Goal: Transaction & Acquisition: Purchase product/service

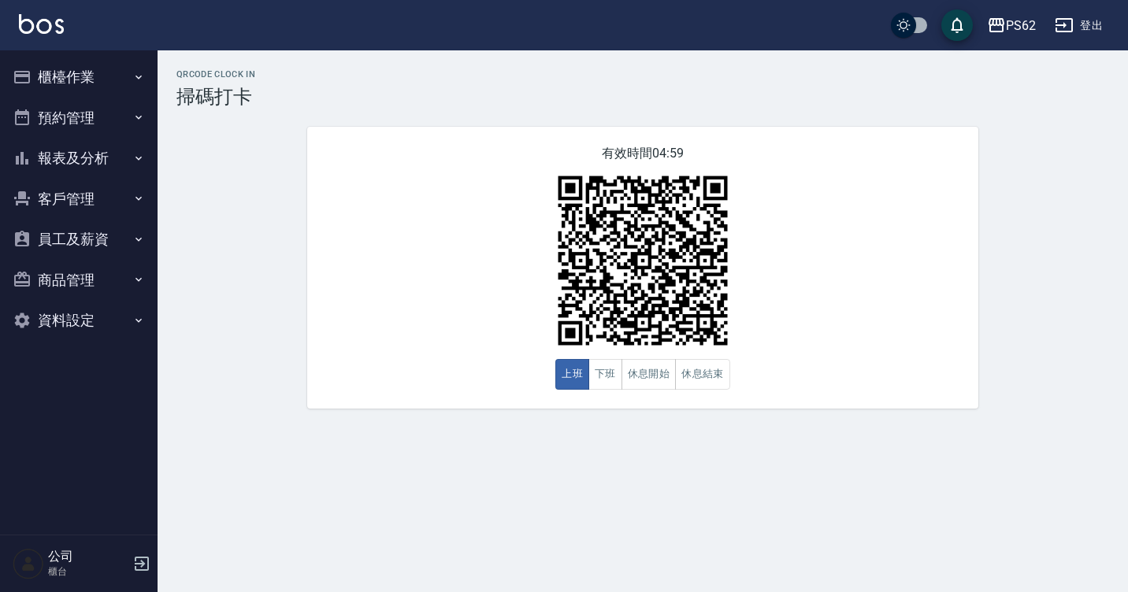
click at [112, 80] on button "櫃檯作業" at bounding box center [78, 77] width 145 height 41
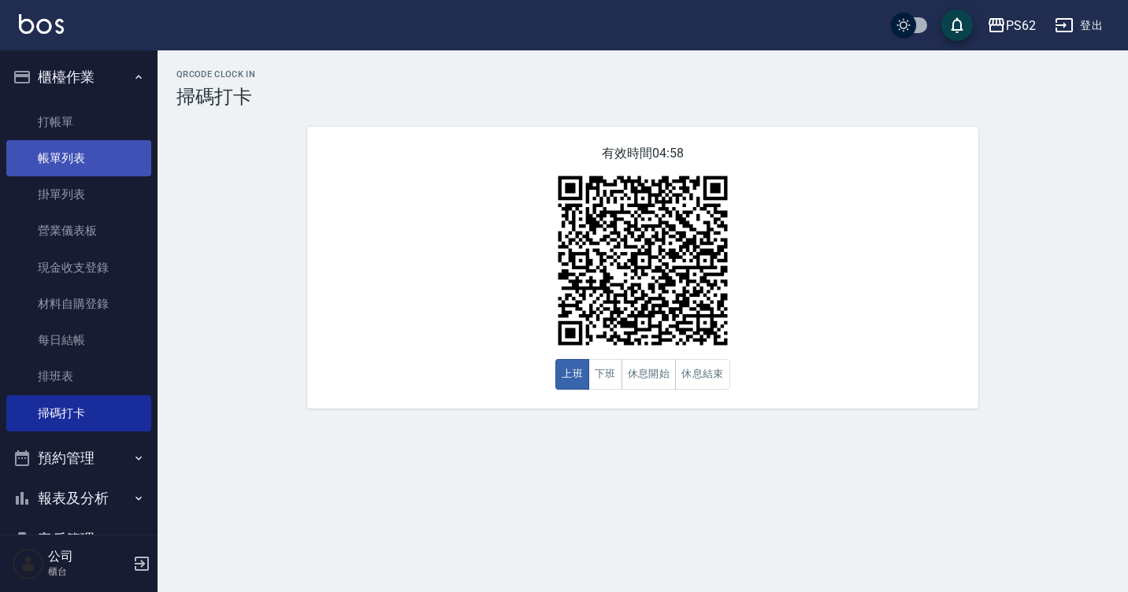
click at [106, 154] on link "帳單列表" at bounding box center [78, 158] width 145 height 36
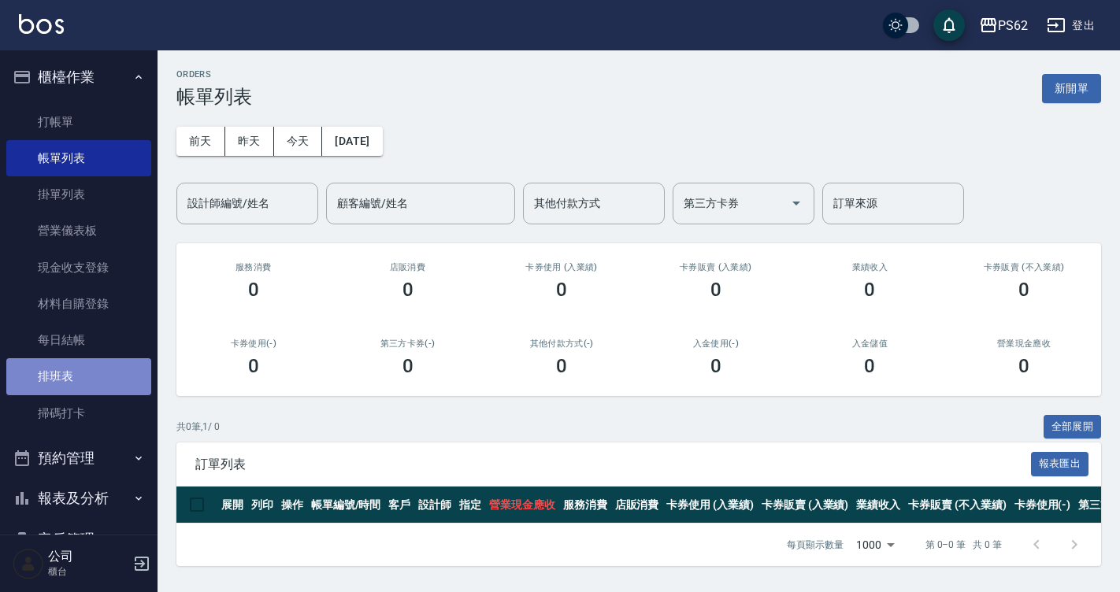
click at [108, 371] on link "排班表" at bounding box center [78, 376] width 145 height 36
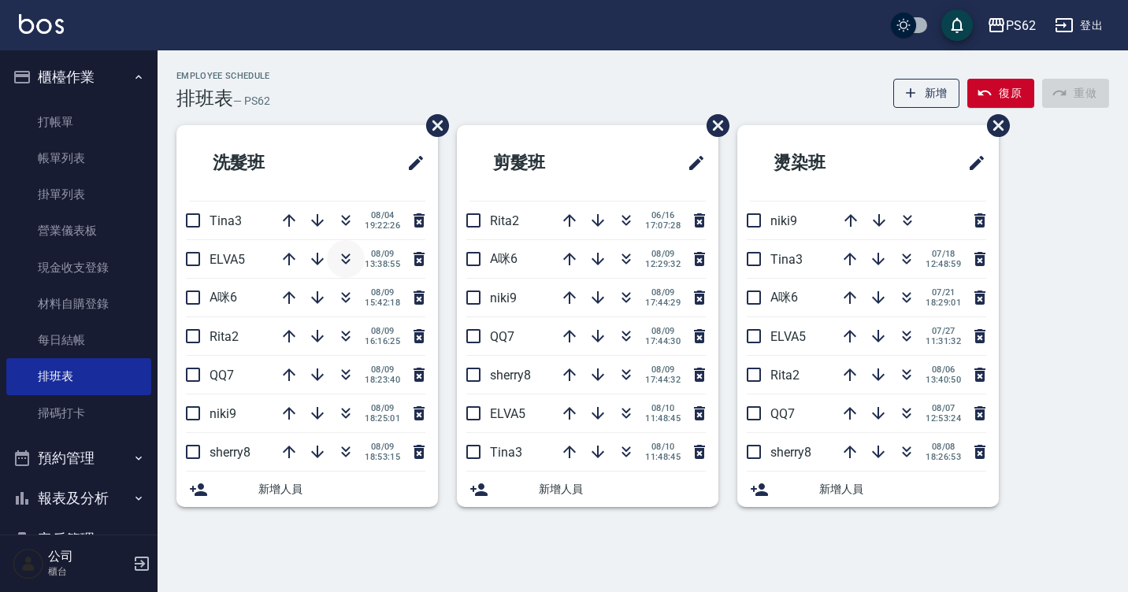
click at [344, 265] on icon "button" at bounding box center [345, 259] width 19 height 19
click at [627, 373] on icon "button" at bounding box center [626, 372] width 9 height 6
click at [1127, 102] on html "PS62 登出 櫃檯作業 打帳單 帳單列表 掛單列表 營業儀表板 現金收支登錄 材料自購登錄 每日結帳 排班表 掃碼打卡 預約管理 預約管理 單日預約紀錄 單…" at bounding box center [564, 296] width 1128 height 592
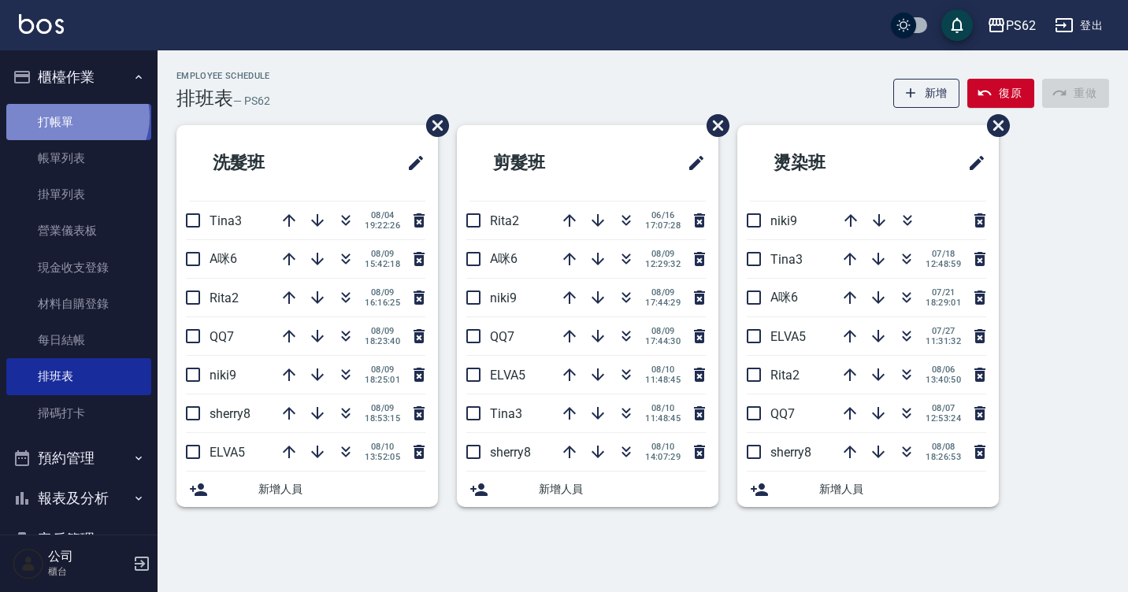
click at [76, 117] on link "打帳單" at bounding box center [78, 122] width 145 height 36
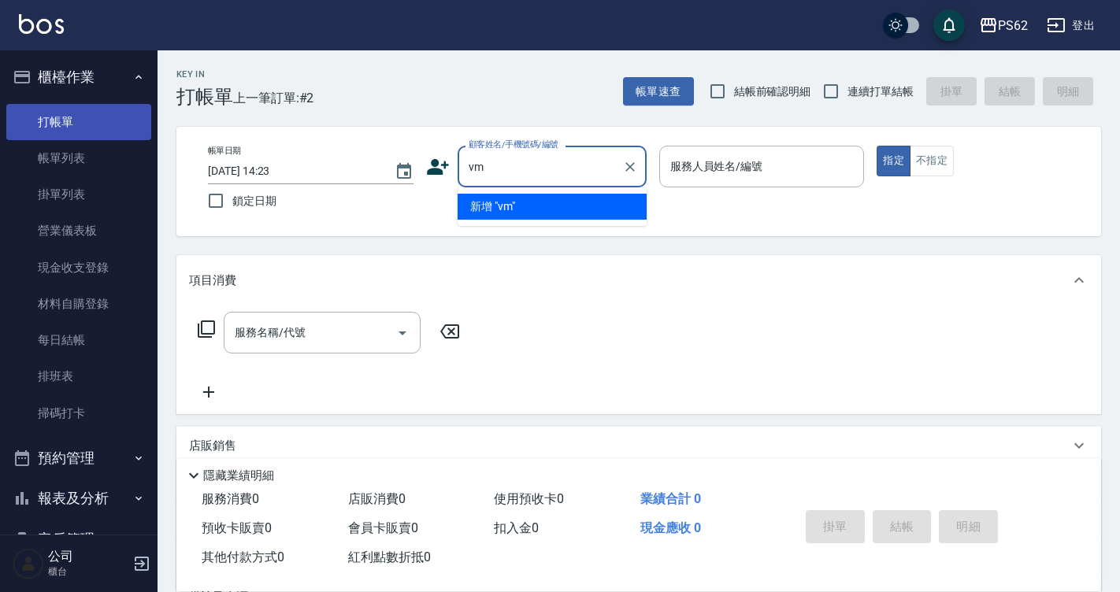
type input "v"
type input "許"
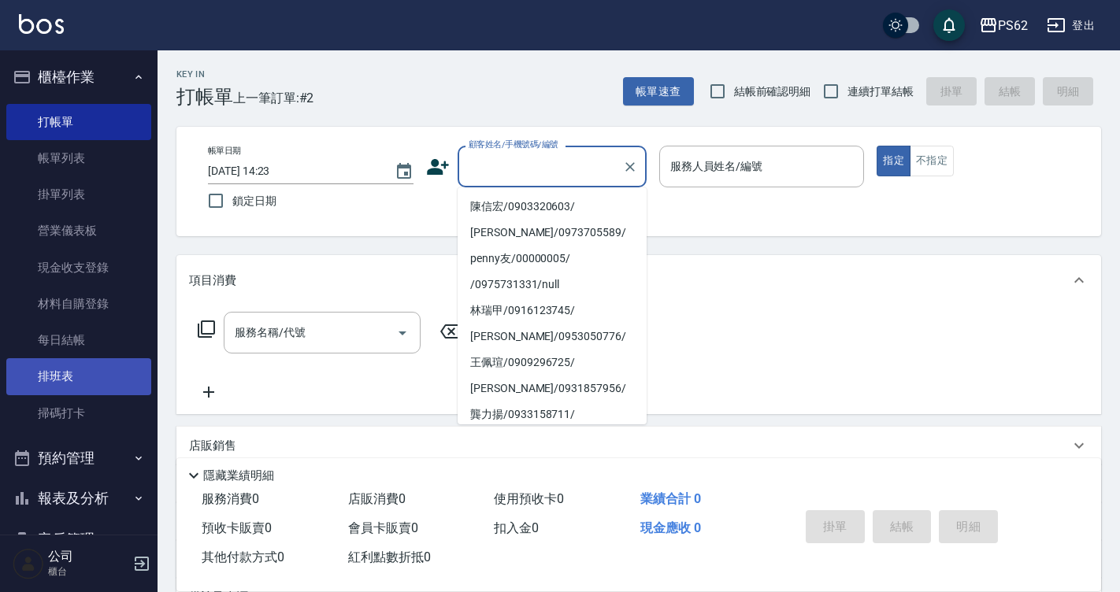
click at [81, 378] on link "排班表" at bounding box center [78, 376] width 145 height 36
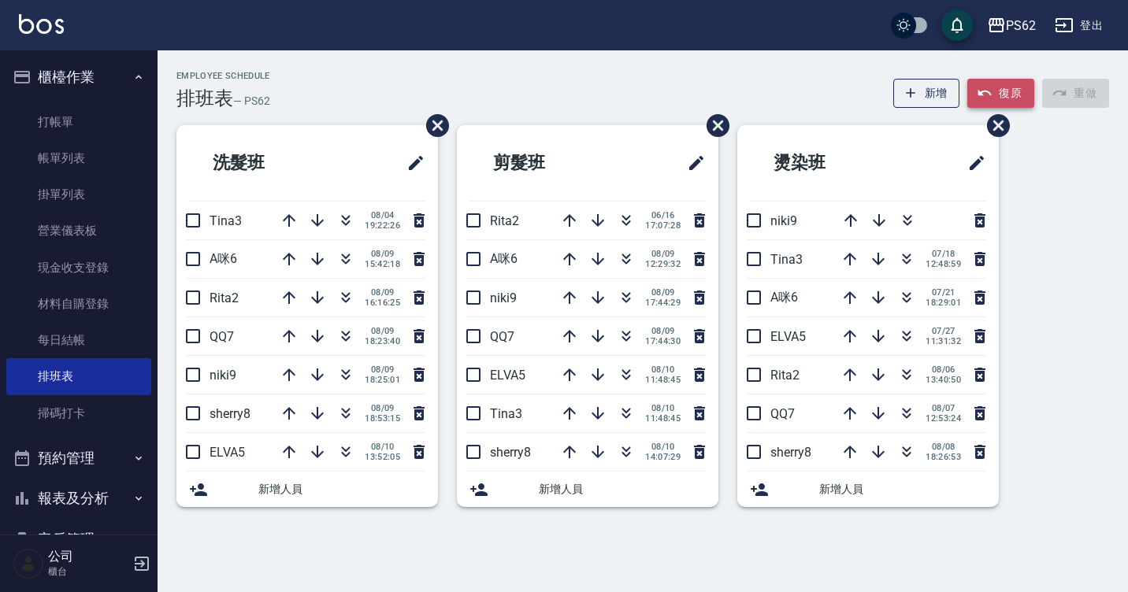
click at [1015, 93] on button "復原" at bounding box center [1000, 93] width 67 height 29
click at [1015, 93] on div "新增 復原 重做" at bounding box center [998, 93] width 224 height 29
click at [284, 446] on icon "button" at bounding box center [289, 452] width 19 height 19
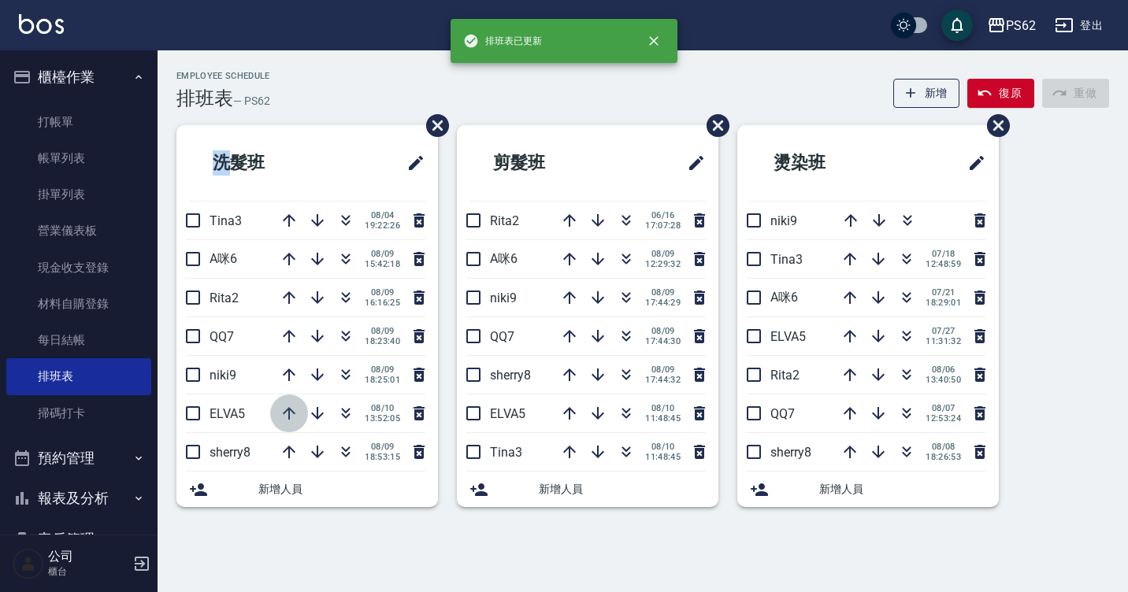
click at [295, 412] on icon "button" at bounding box center [289, 413] width 19 height 19
click at [295, 384] on icon "button" at bounding box center [289, 375] width 19 height 19
click at [292, 341] on icon "button" at bounding box center [289, 336] width 19 height 19
click at [296, 292] on icon "button" at bounding box center [289, 297] width 19 height 19
click at [354, 80] on div "Employee Schedule 排班表 — PS62 新增 復原 重做" at bounding box center [642, 90] width 933 height 39
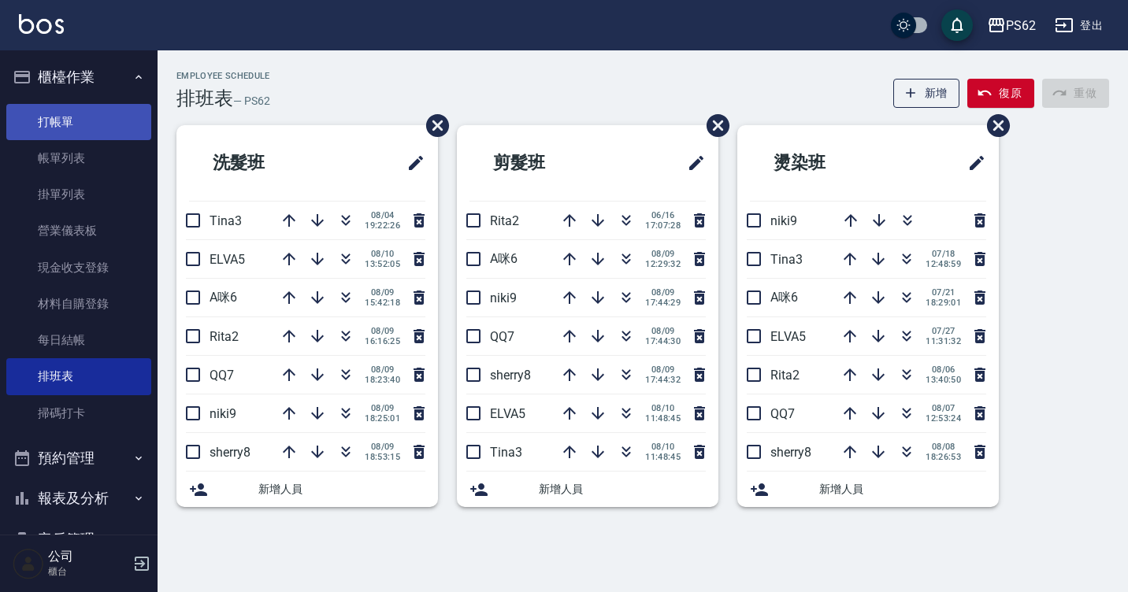
click at [99, 111] on link "打帳單" at bounding box center [78, 122] width 145 height 36
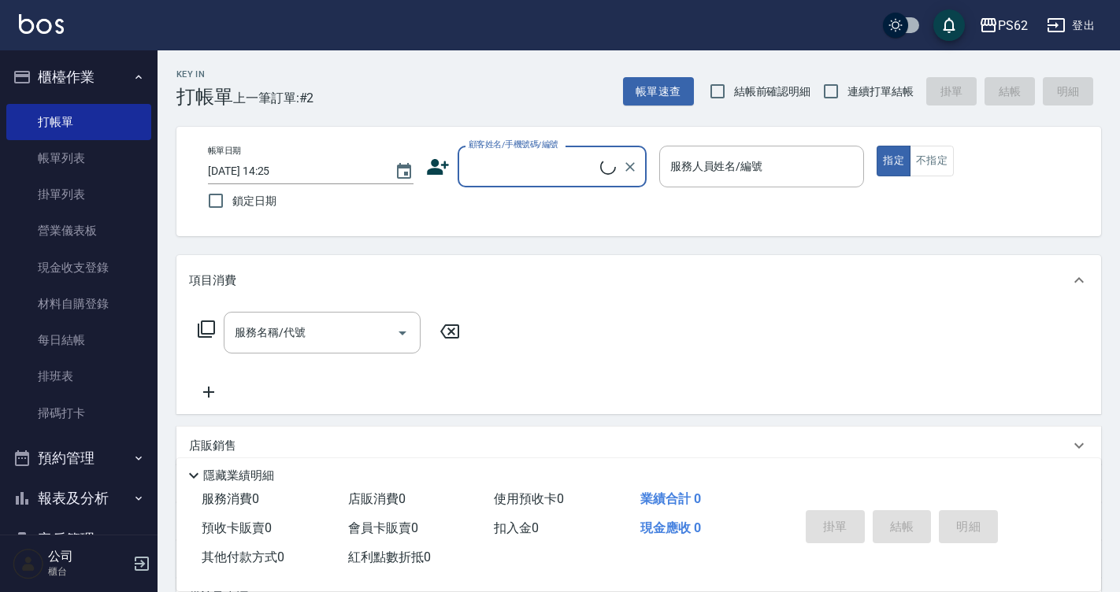
click at [485, 138] on div "帳單日期 2025/08/10 14:25 鎖定日期 顧客姓名/手機號碼/編號 顧客姓名/手機號碼/編號 服務人員姓名/編號 服務人員姓名/編號 指定 不指定" at bounding box center [638, 182] width 925 height 110
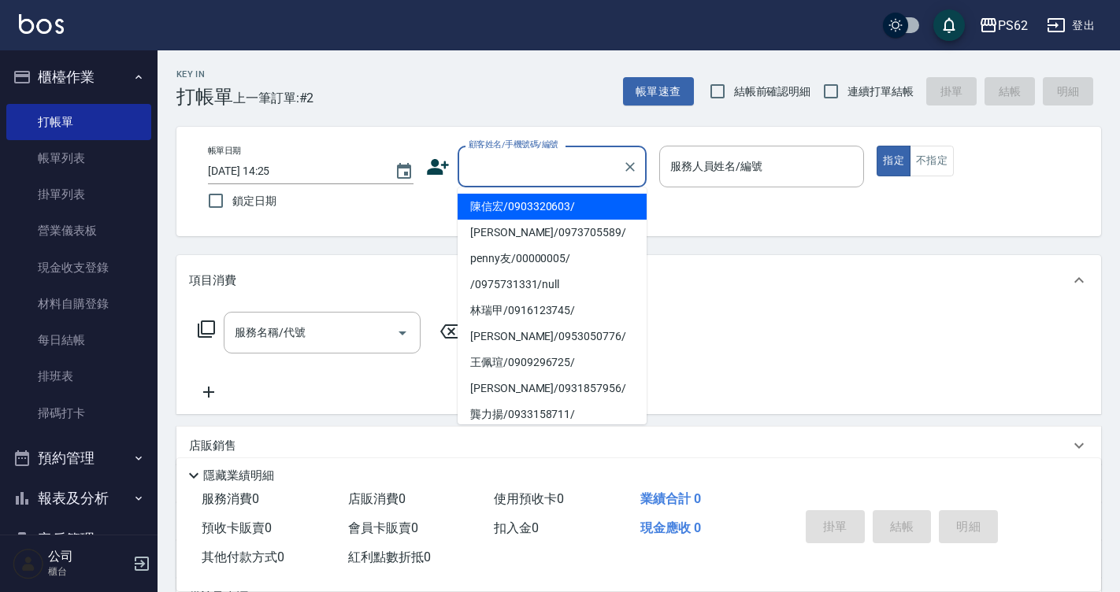
click at [496, 160] on input "顧客姓名/手機號碼/編號" at bounding box center [540, 167] width 151 height 28
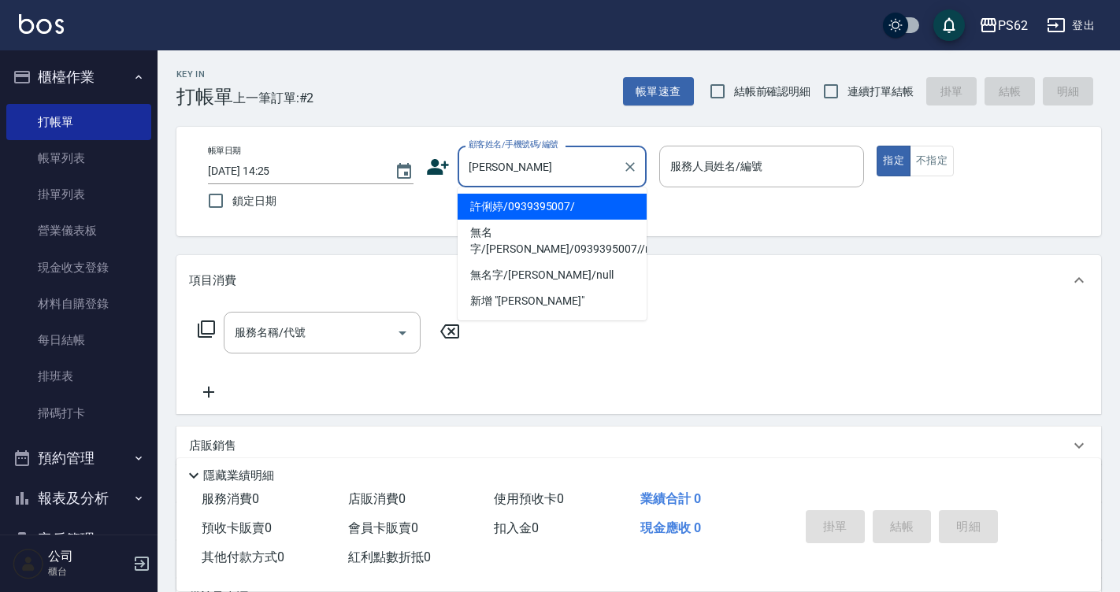
click at [529, 206] on li "許俐婷/0939395007/" at bounding box center [552, 207] width 189 height 26
click at [529, 206] on div "帳單日期 2025/08/10 14:25 鎖定日期 顧客姓名/手機號碼/編號 許俐 顧客姓名/手機號碼/編號 服務人員姓名/編號 服務人員姓名/編號 指定 …" at bounding box center [638, 182] width 887 height 72
type input "許俐婷/0939395007/"
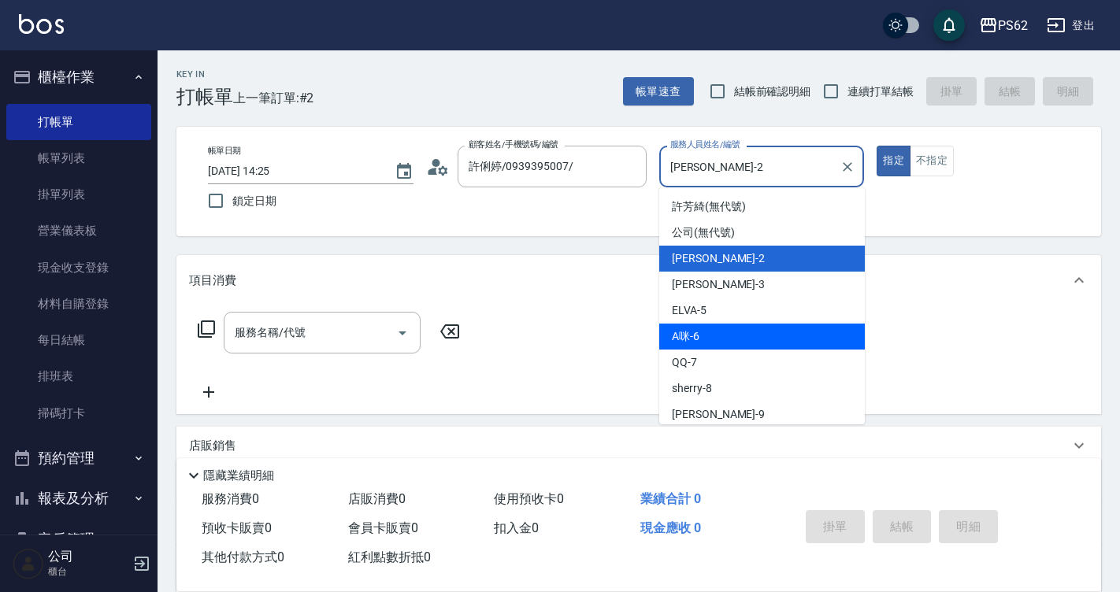
drag, startPoint x: 730, startPoint y: 167, endPoint x: 737, endPoint y: 339, distance: 171.9
click at [737, 339] on body "PS62 登出 櫃檯作業 打帳單 帳單列表 掛單列表 營業儀表板 現金收支登錄 材料自購登錄 每日結帳 排班表 掃碼打卡 預約管理 預約管理 單日預約紀錄 單…" at bounding box center [560, 386] width 1120 height 772
click at [737, 339] on div "A咪 -6" at bounding box center [762, 337] width 206 height 26
type input "A咪-6"
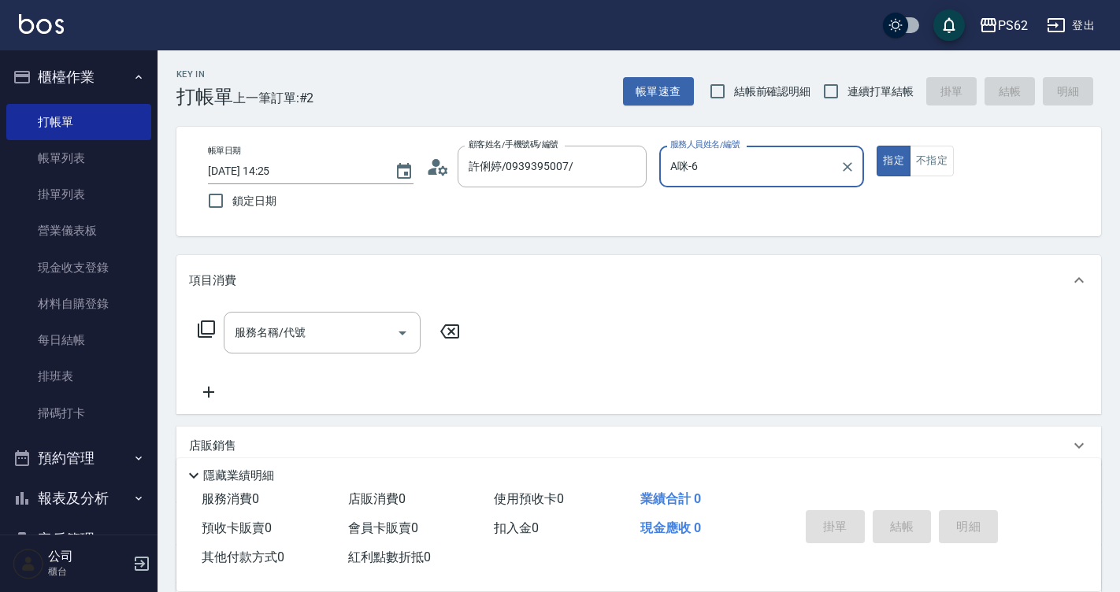
click at [737, 339] on div "服務名稱/代號 服務名稱/代號" at bounding box center [638, 360] width 925 height 109
click at [213, 326] on icon at bounding box center [206, 329] width 19 height 19
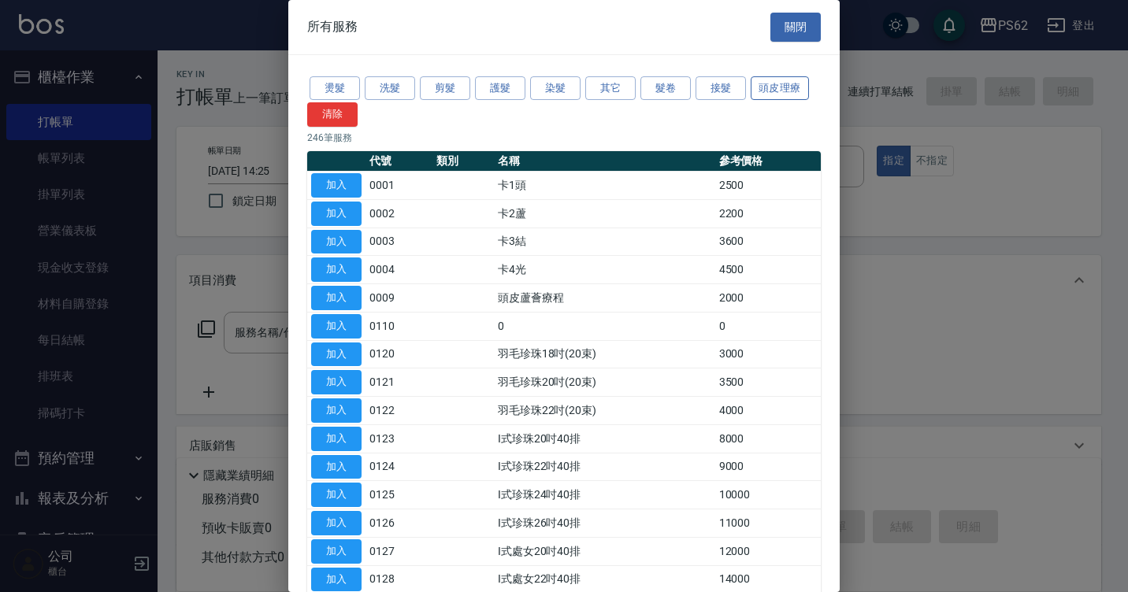
click at [770, 91] on button "頭皮理療" at bounding box center [780, 88] width 58 height 24
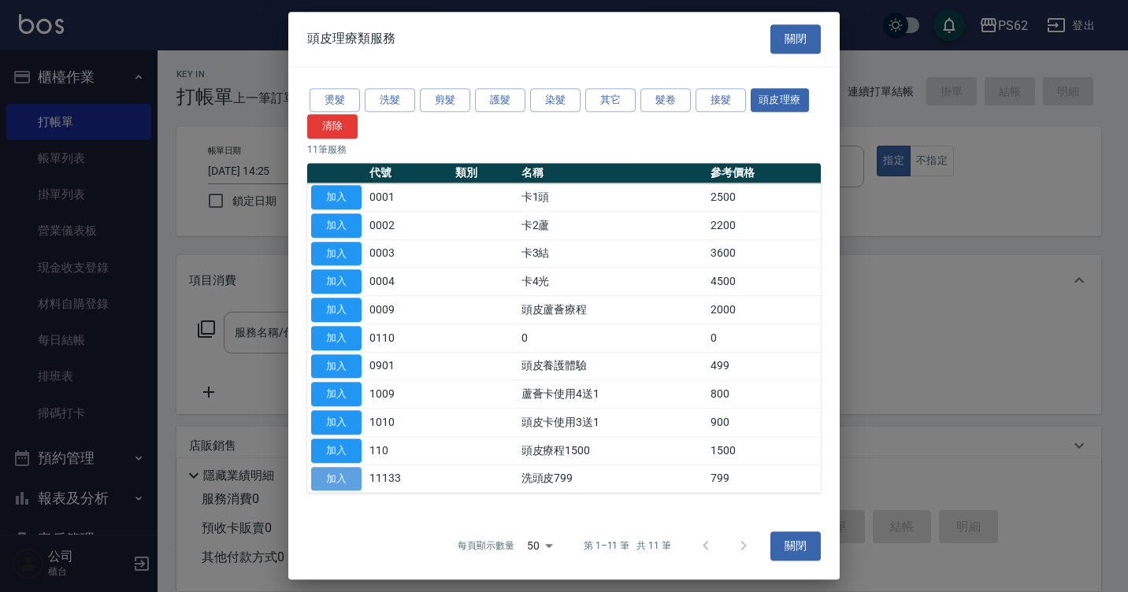
click at [331, 474] on button "加入" at bounding box center [336, 479] width 50 height 24
type input "洗頭皮799(11133)"
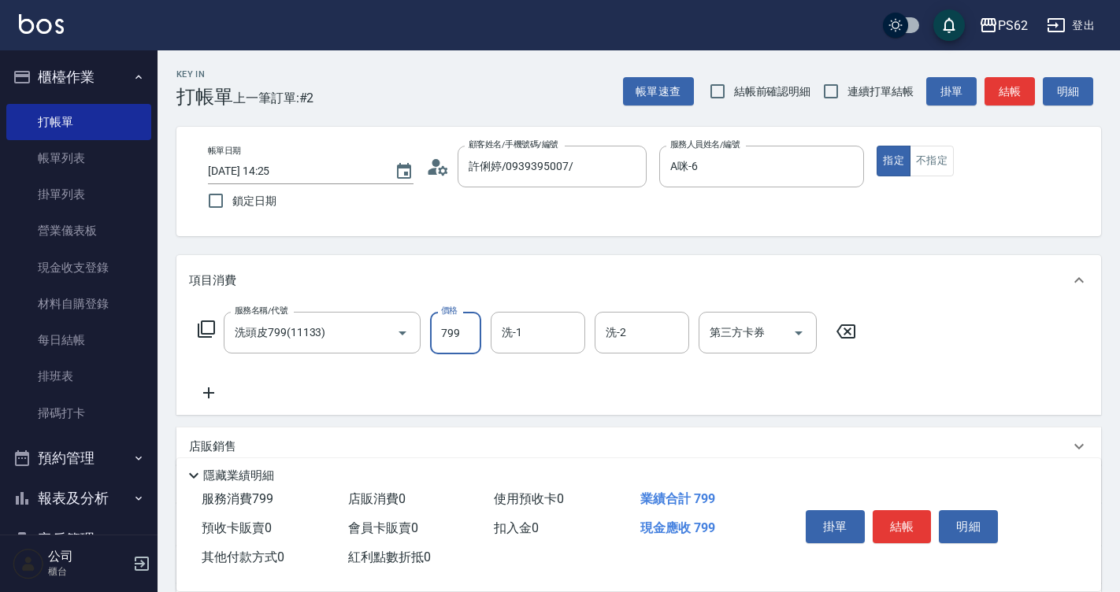
click at [466, 340] on input "799" at bounding box center [455, 333] width 51 height 43
type input "949"
click at [889, 521] on button "結帳" at bounding box center [902, 527] width 59 height 33
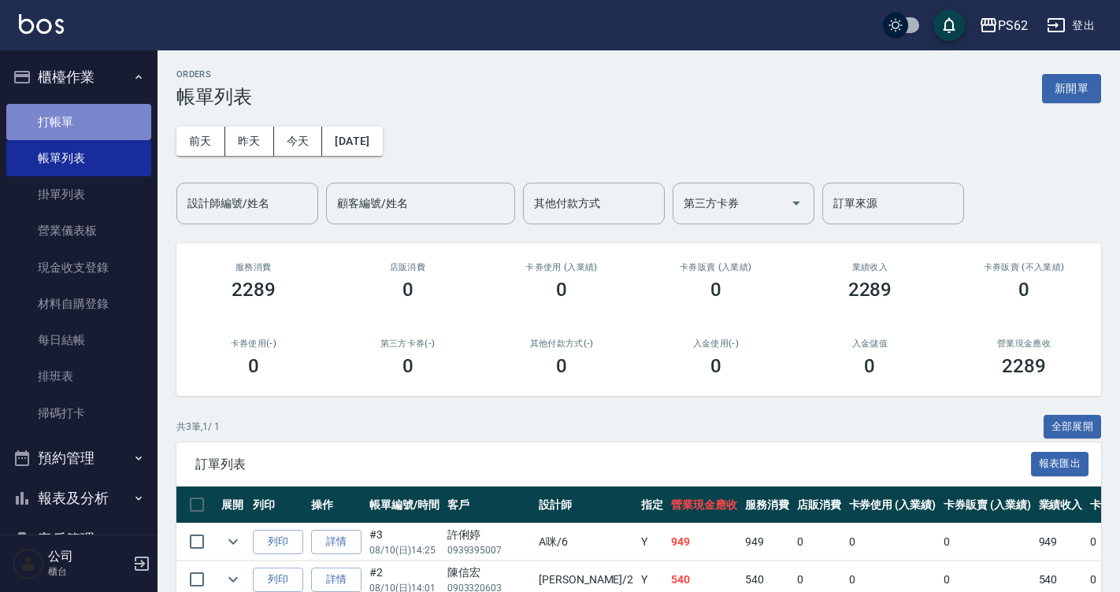
click at [121, 114] on link "打帳單" at bounding box center [78, 122] width 145 height 36
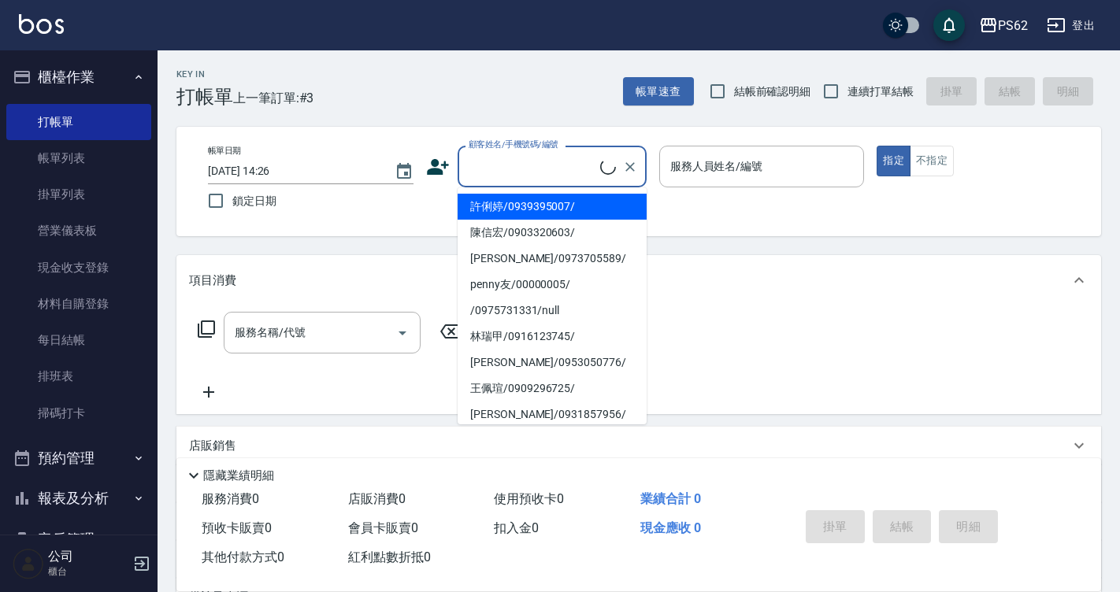
click at [506, 165] on input "顧客姓名/手機號碼/編號" at bounding box center [533, 167] width 136 height 28
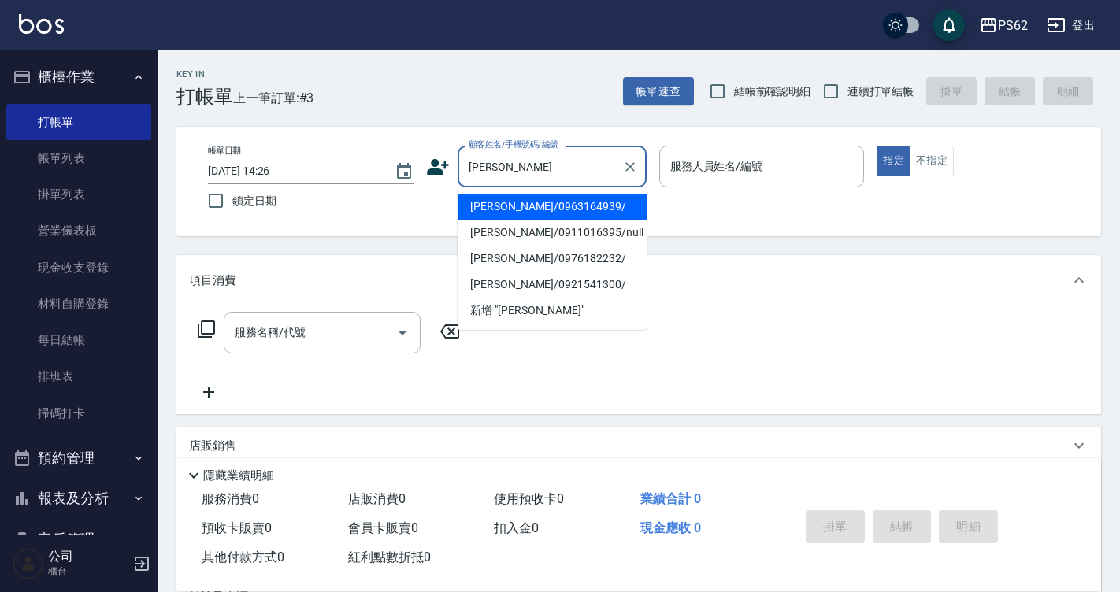
click at [496, 213] on li "劉姿君/0963164939/" at bounding box center [552, 207] width 189 height 26
type input "劉姿君/0963164939/"
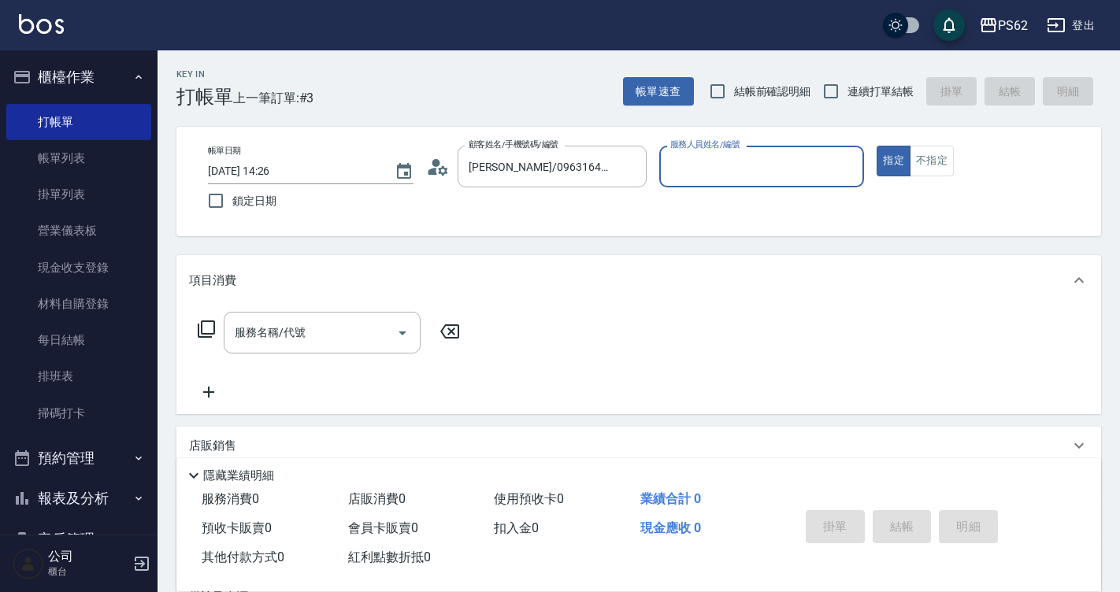
type input "A咪-6"
click at [202, 324] on icon at bounding box center [206, 329] width 17 height 17
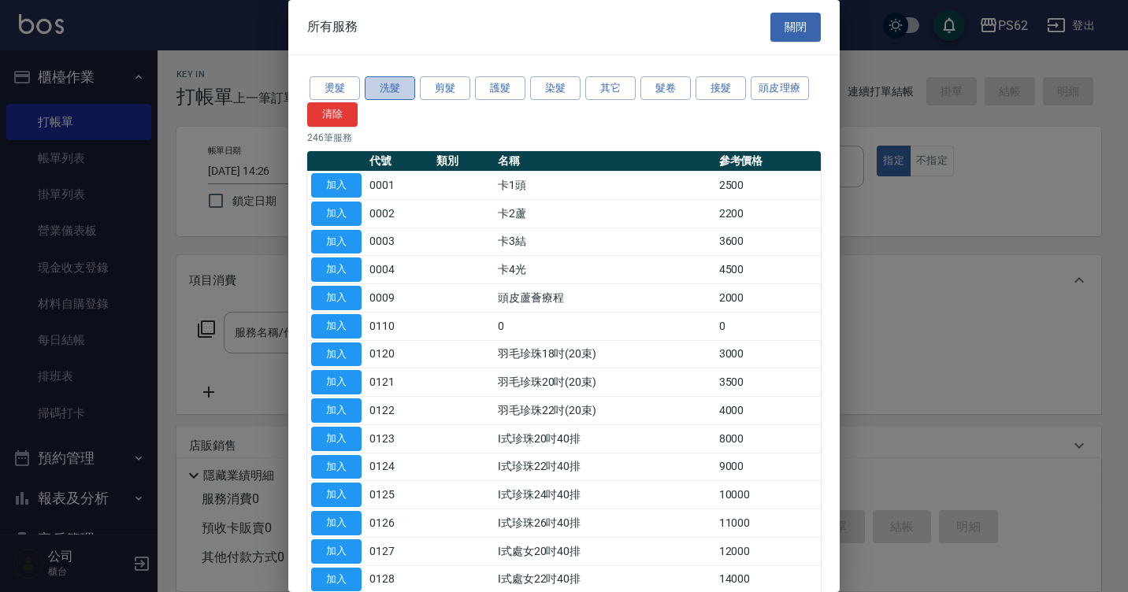
click at [380, 95] on button "洗髮" at bounding box center [390, 88] width 50 height 24
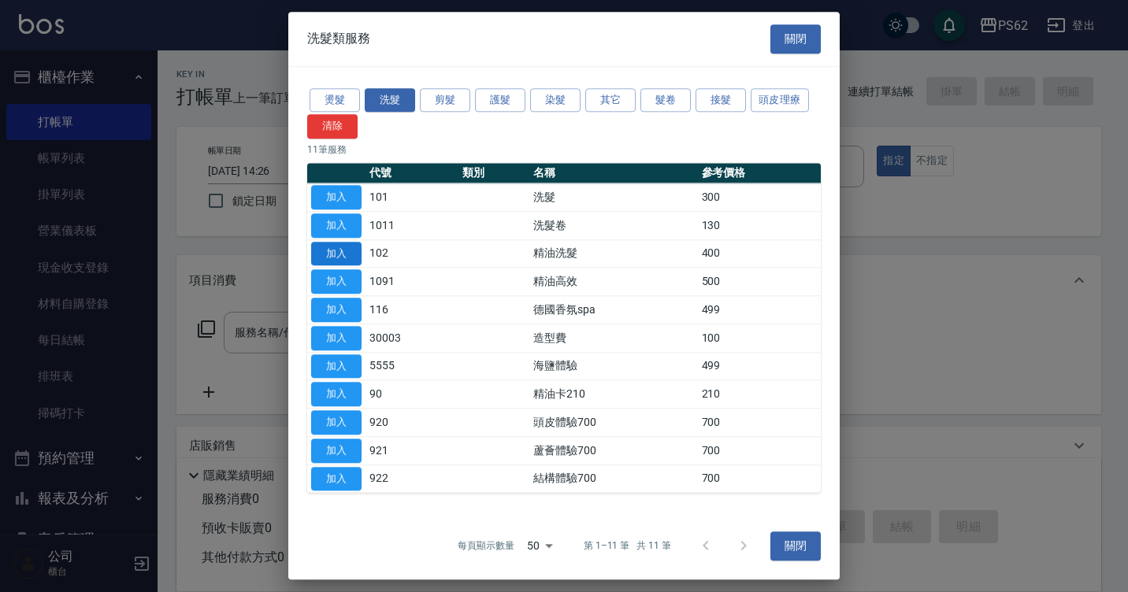
click at [347, 249] on button "加入" at bounding box center [336, 254] width 50 height 24
type input "精油洗髮(102)"
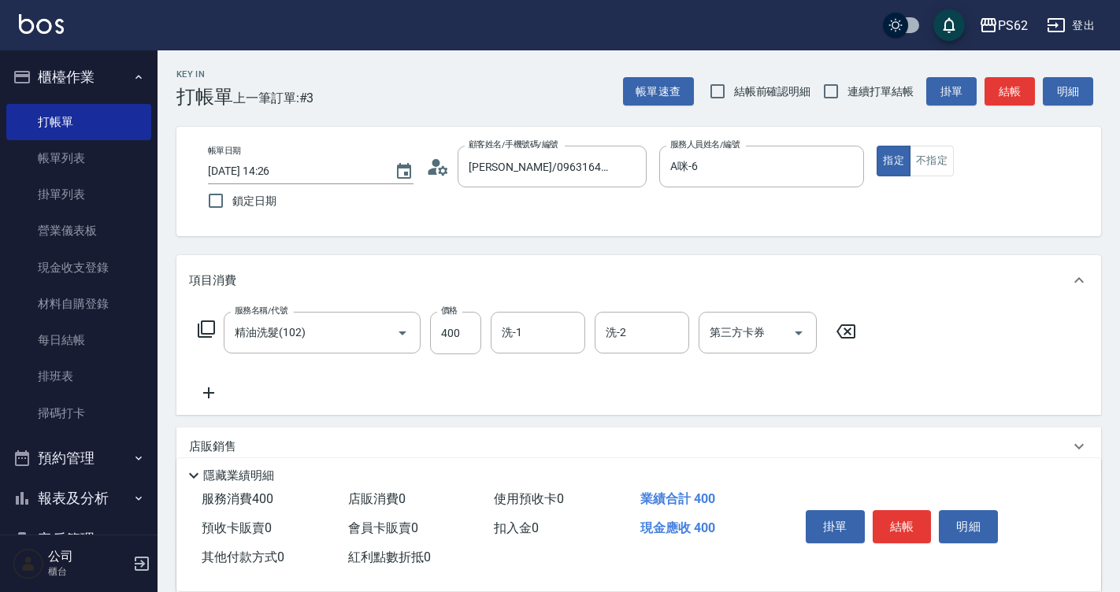
click at [206, 326] on icon at bounding box center [206, 329] width 19 height 19
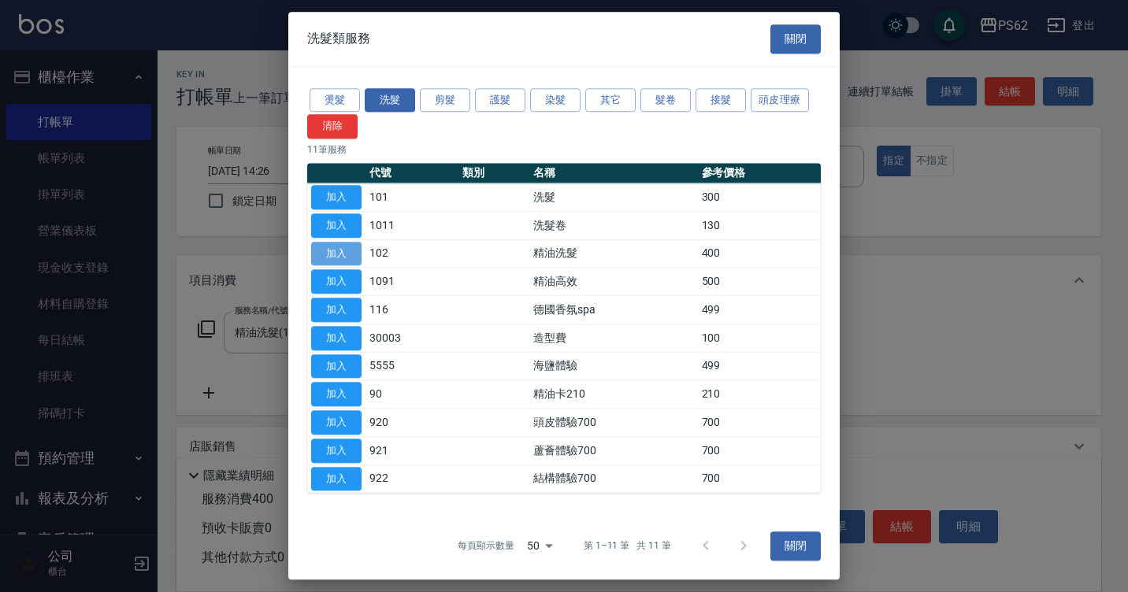
click at [350, 258] on button "加入" at bounding box center [336, 254] width 50 height 24
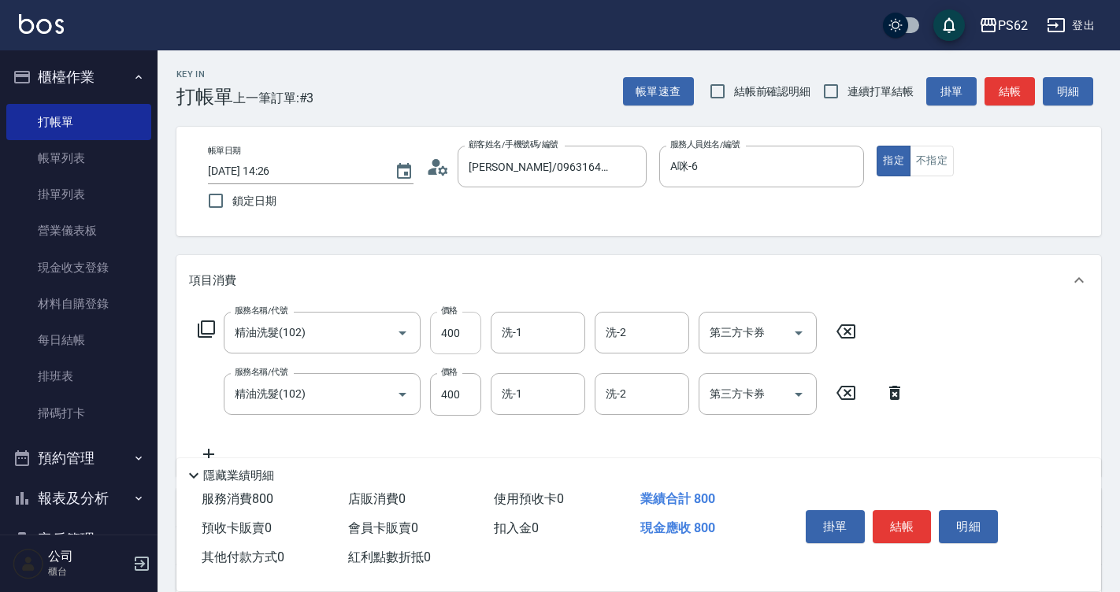
click at [469, 324] on input "400" at bounding box center [455, 333] width 51 height 43
type input "360"
type input "小欣-26"
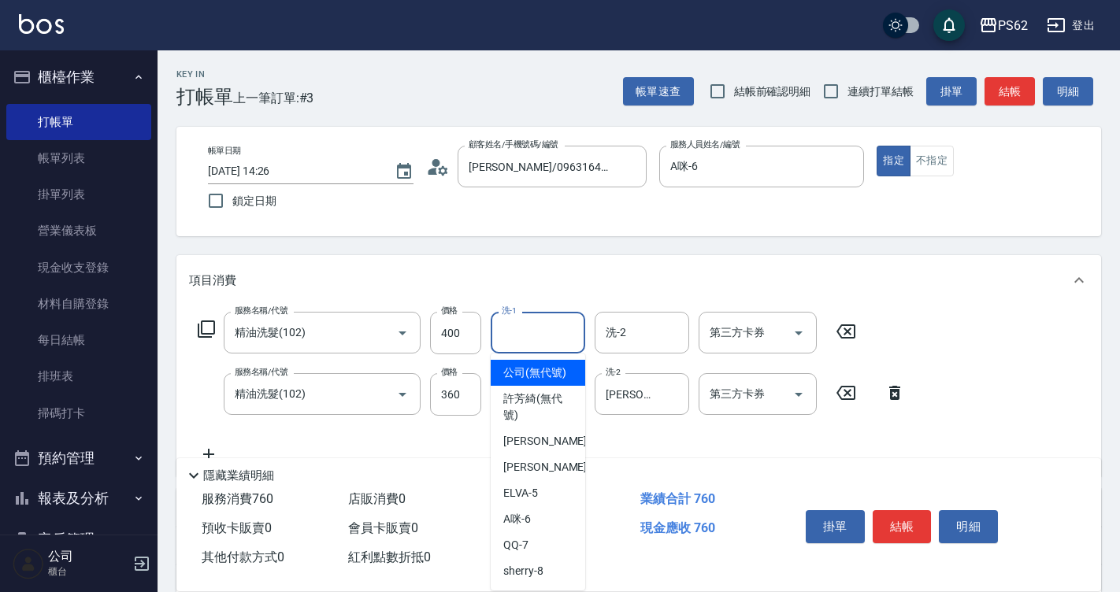
click at [548, 322] on input "洗-1" at bounding box center [538, 333] width 80 height 28
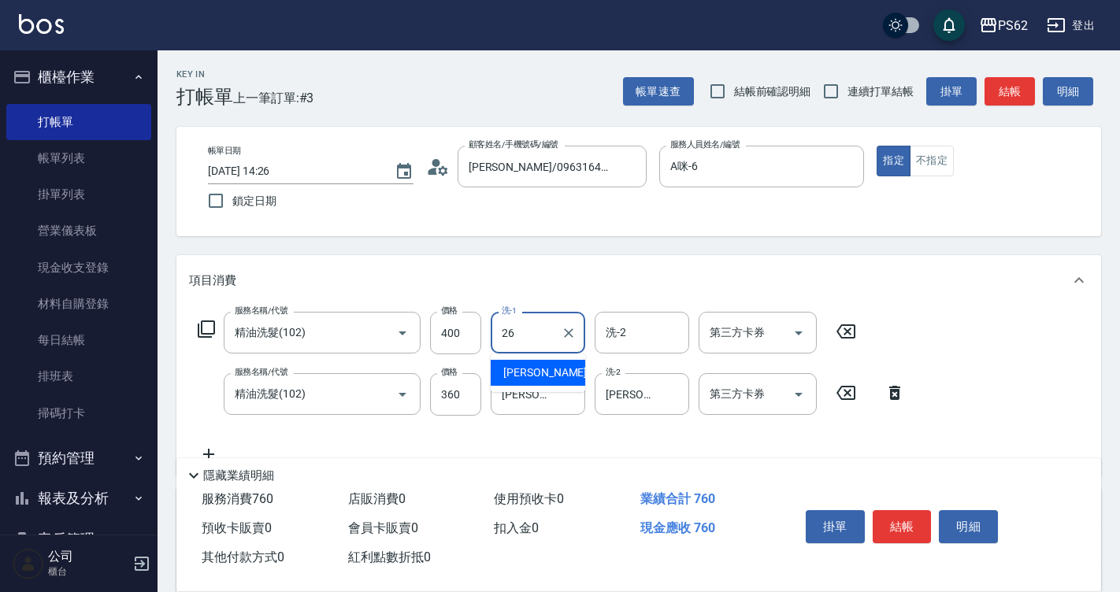
type input "小欣-26"
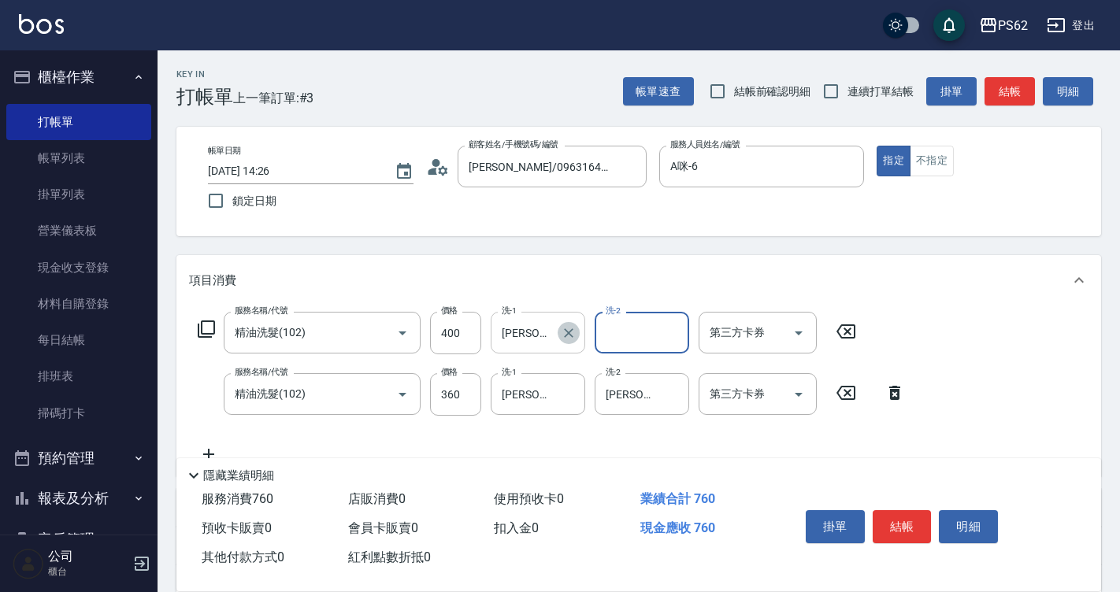
click at [567, 339] on icon "Clear" at bounding box center [569, 333] width 16 height 16
click at [554, 332] on input "洗-1" at bounding box center [538, 333] width 80 height 28
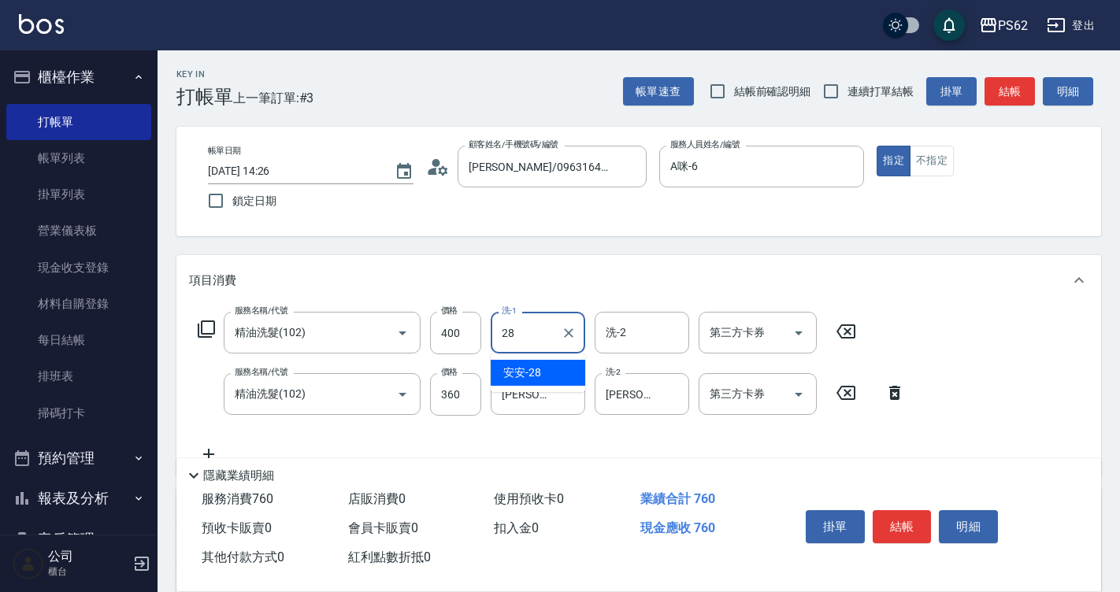
type input "安安-28"
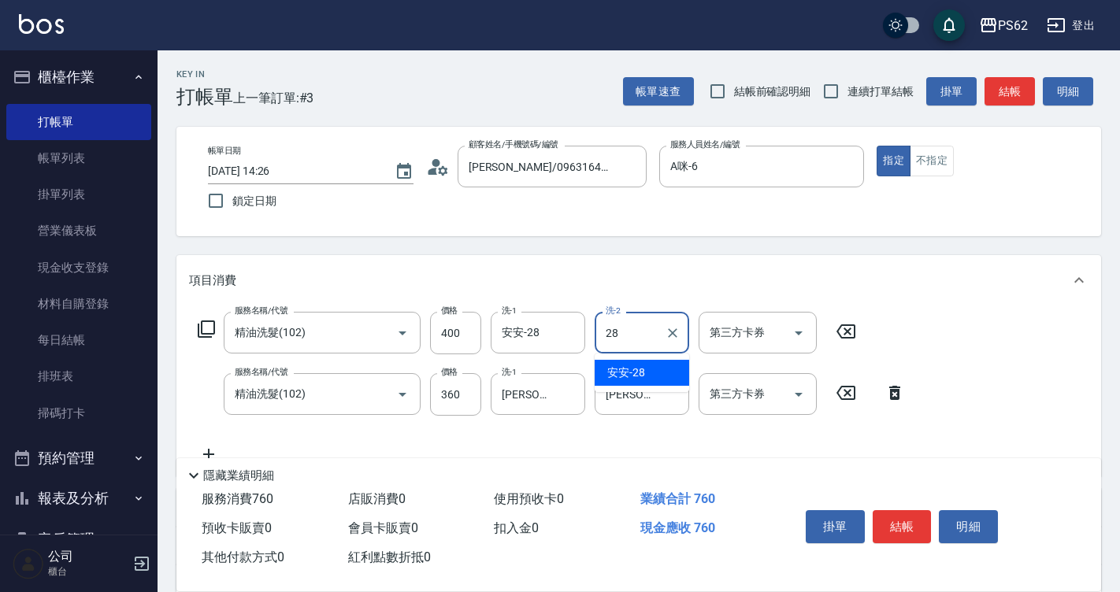
type input "安安-28"
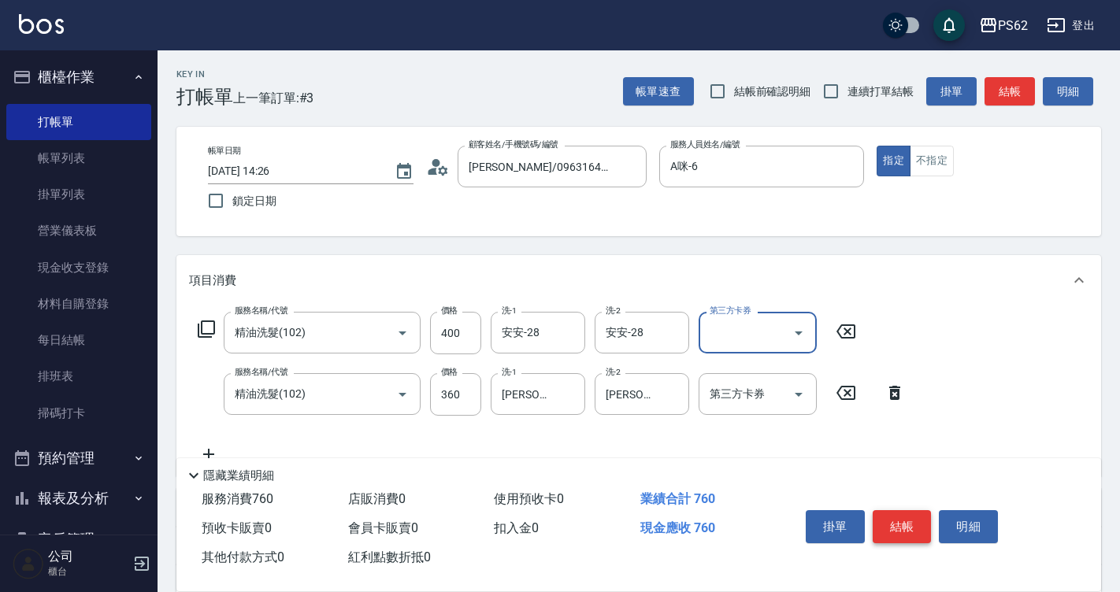
click at [915, 522] on button "結帳" at bounding box center [902, 527] width 59 height 33
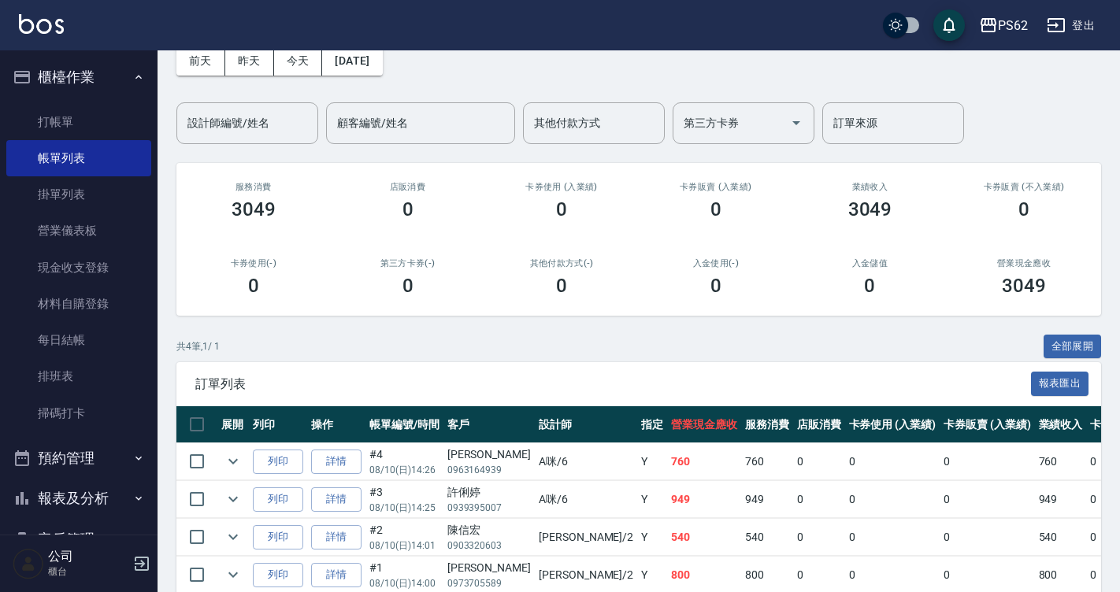
scroll to position [156, 0]
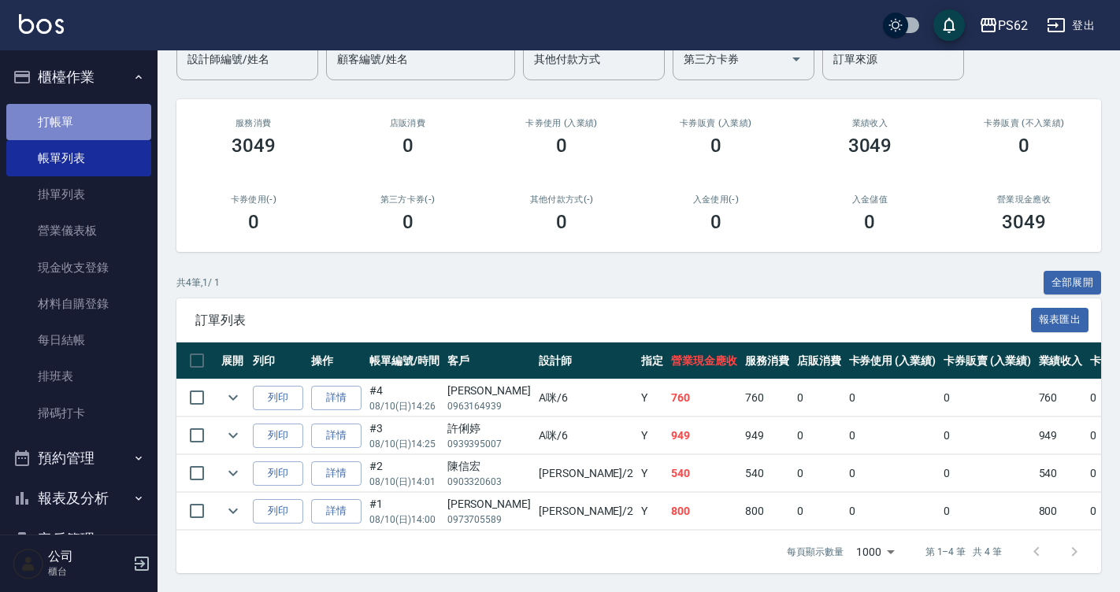
click at [98, 114] on link "打帳單" at bounding box center [78, 122] width 145 height 36
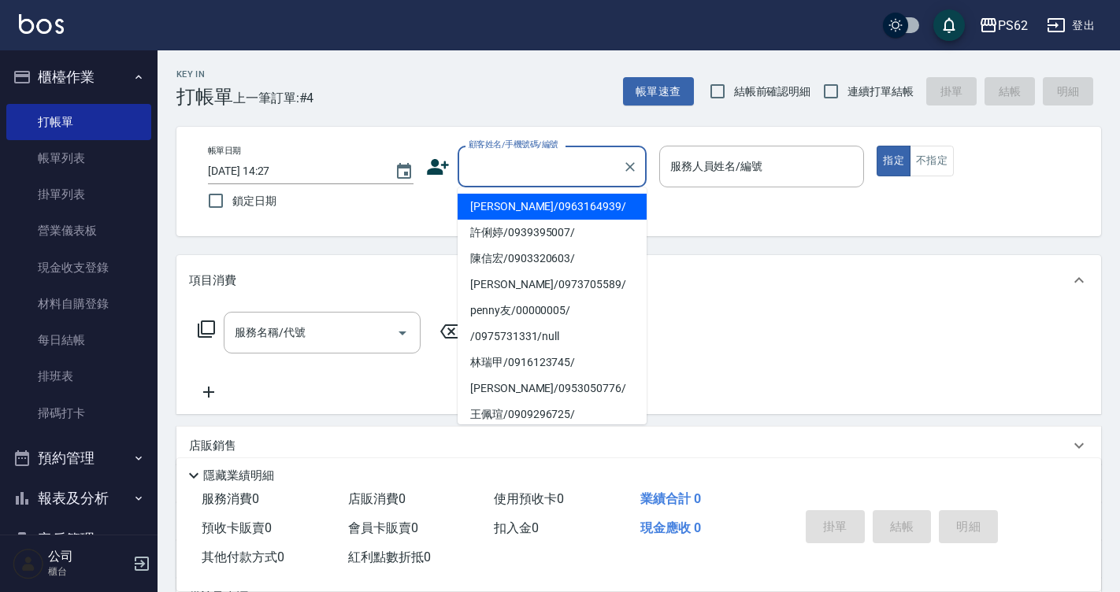
click at [493, 171] on input "顧客姓名/手機號碼/編號" at bounding box center [540, 167] width 151 height 28
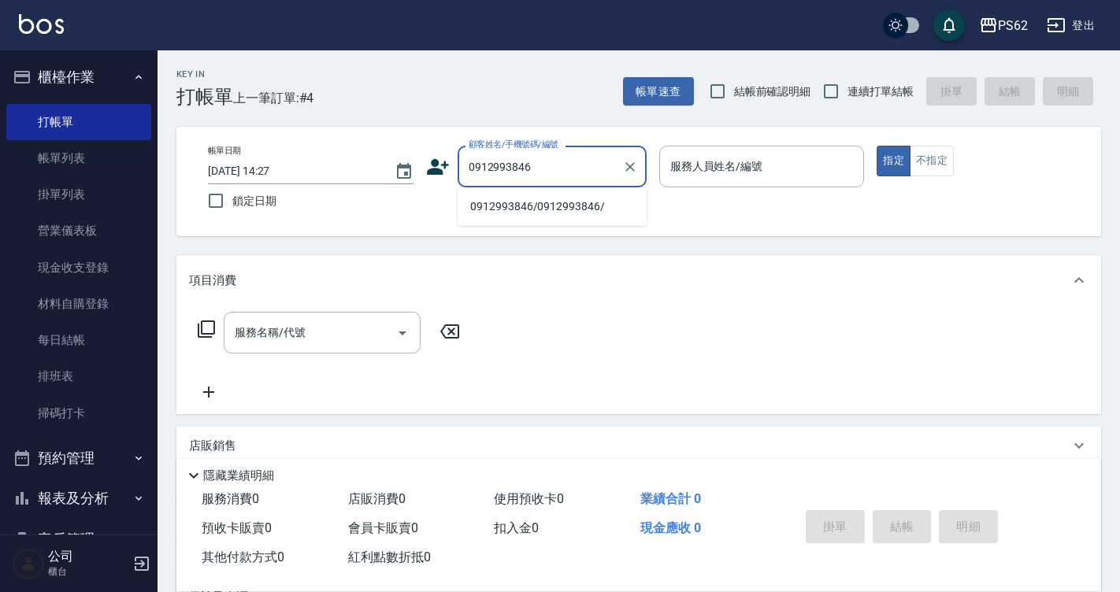
click at [510, 206] on li "0912993846/0912993846/" at bounding box center [552, 207] width 189 height 26
type input "0912993846/0912993846/"
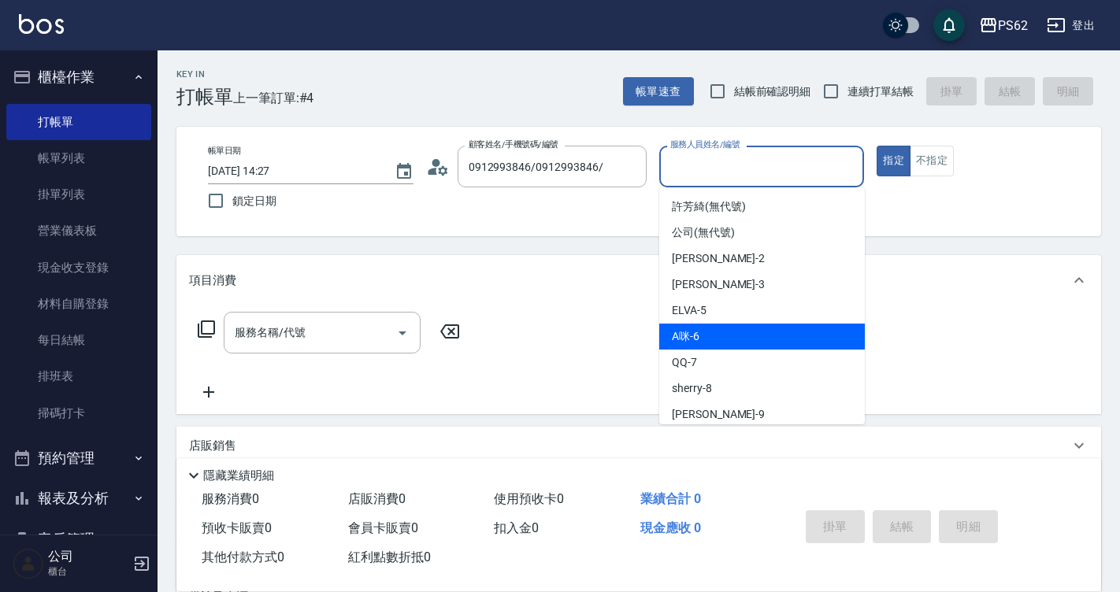
drag, startPoint x: 705, startPoint y: 154, endPoint x: 726, endPoint y: 324, distance: 171.5
click at [726, 324] on body "PS62 登出 櫃檯作業 打帳單 帳單列表 掛單列表 營業儀表板 現金收支登錄 材料自購登錄 每日結帳 排班表 掃碼打卡 預約管理 預約管理 單日預約紀錄 單…" at bounding box center [560, 383] width 1120 height 767
click at [726, 324] on div "A咪 -6" at bounding box center [762, 337] width 206 height 26
type input "A咪-6"
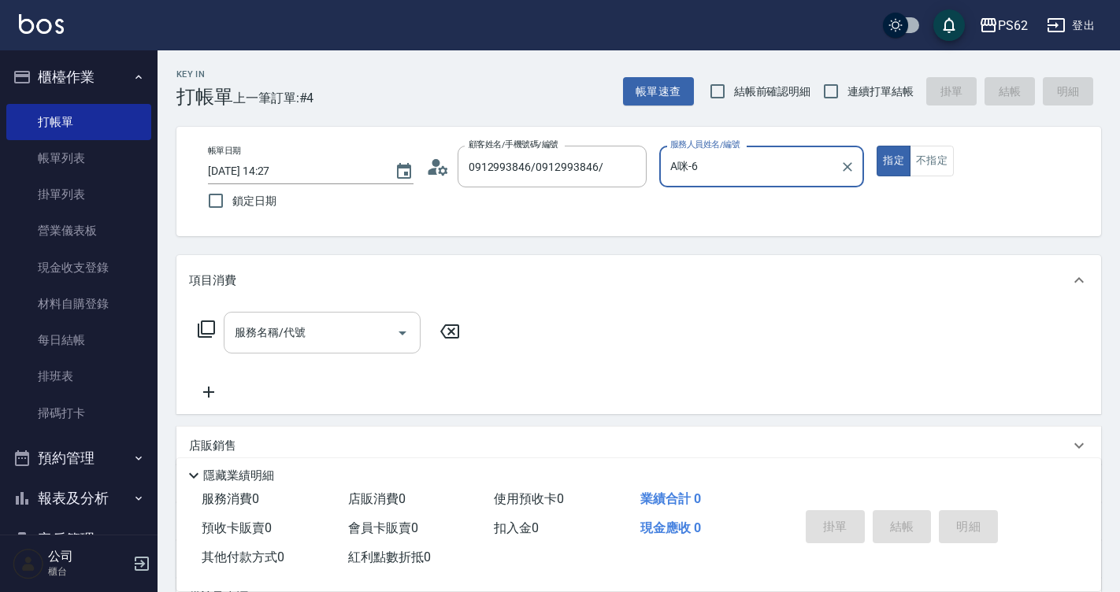
click at [285, 336] on input "服務名稱/代號" at bounding box center [310, 333] width 159 height 28
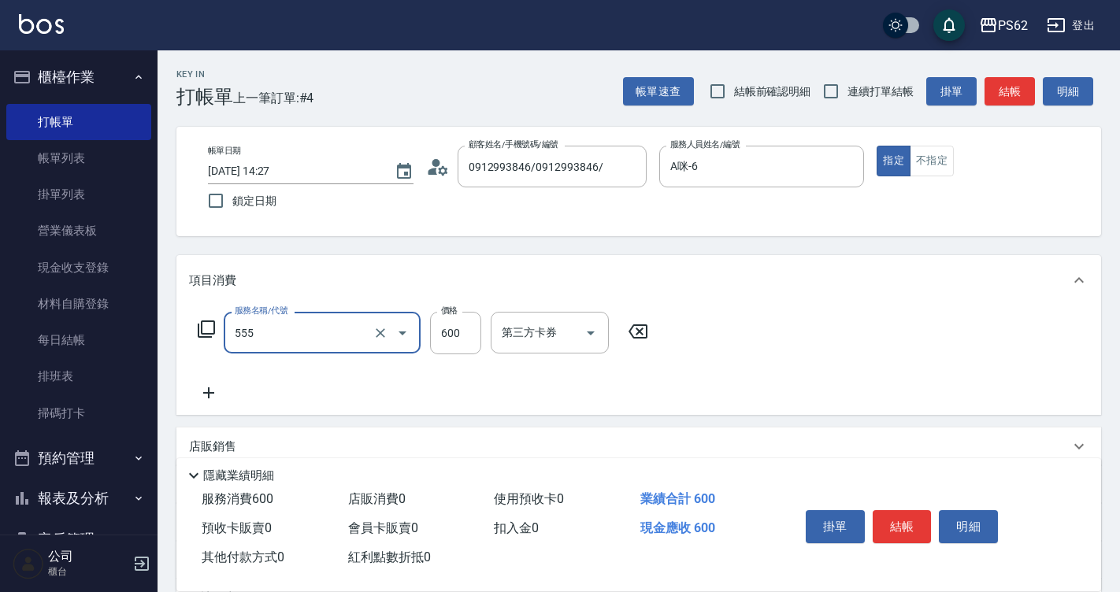
type input "去角質(555)"
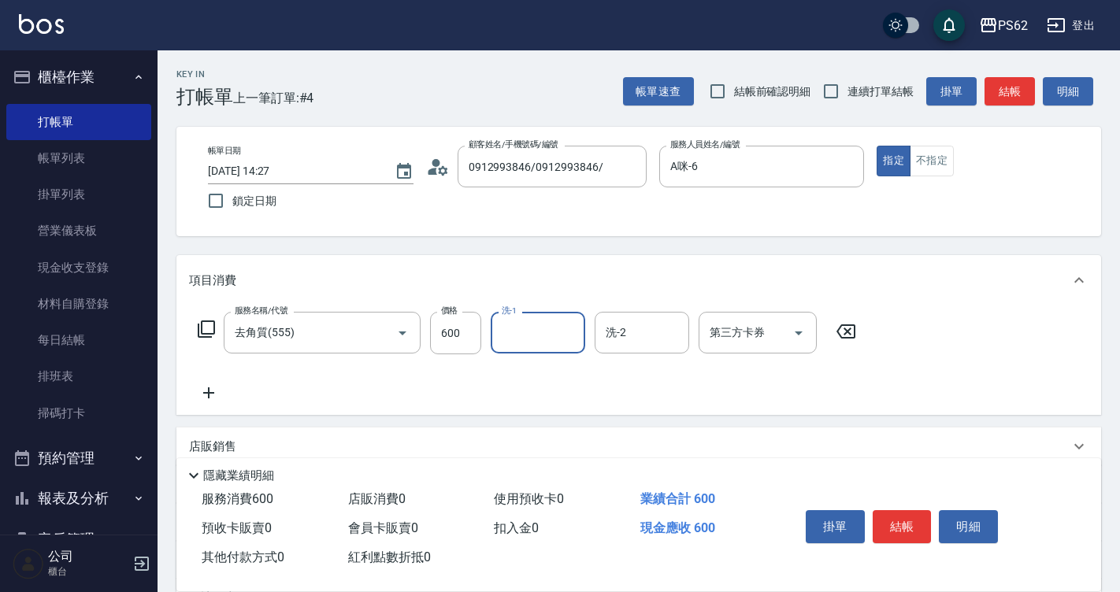
click at [202, 327] on icon at bounding box center [206, 329] width 17 height 17
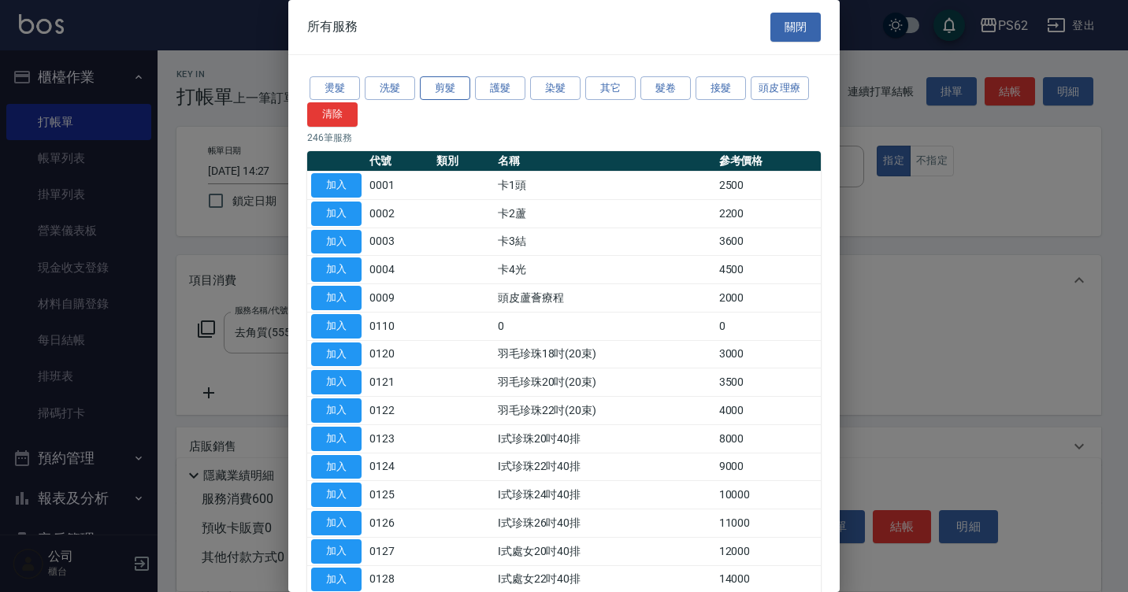
click at [455, 93] on button "剪髮" at bounding box center [445, 88] width 50 height 24
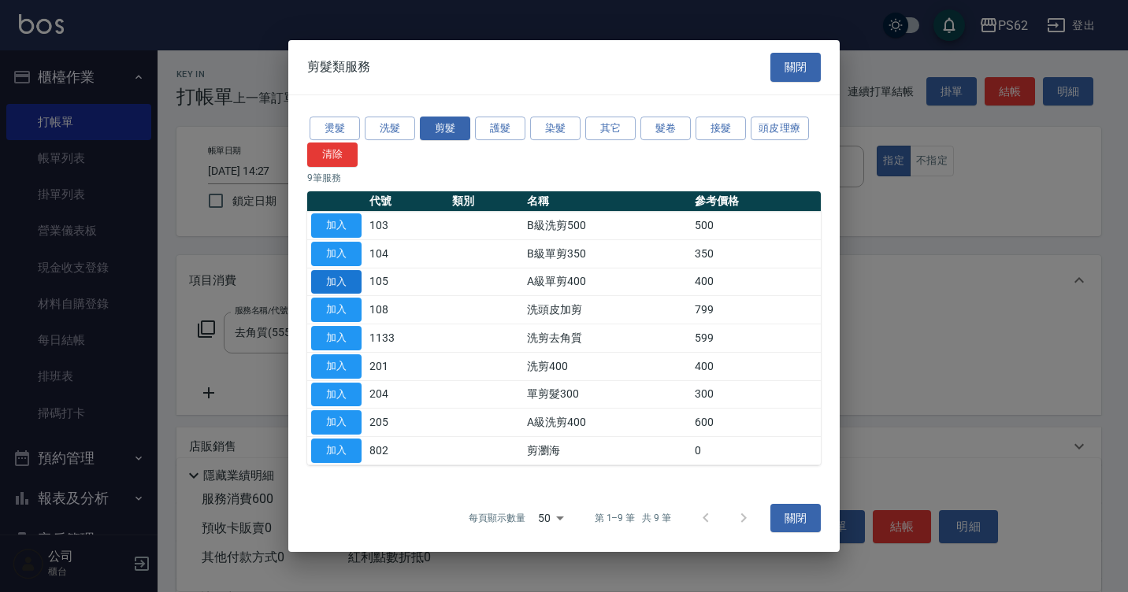
click at [343, 282] on button "加入" at bounding box center [336, 282] width 50 height 24
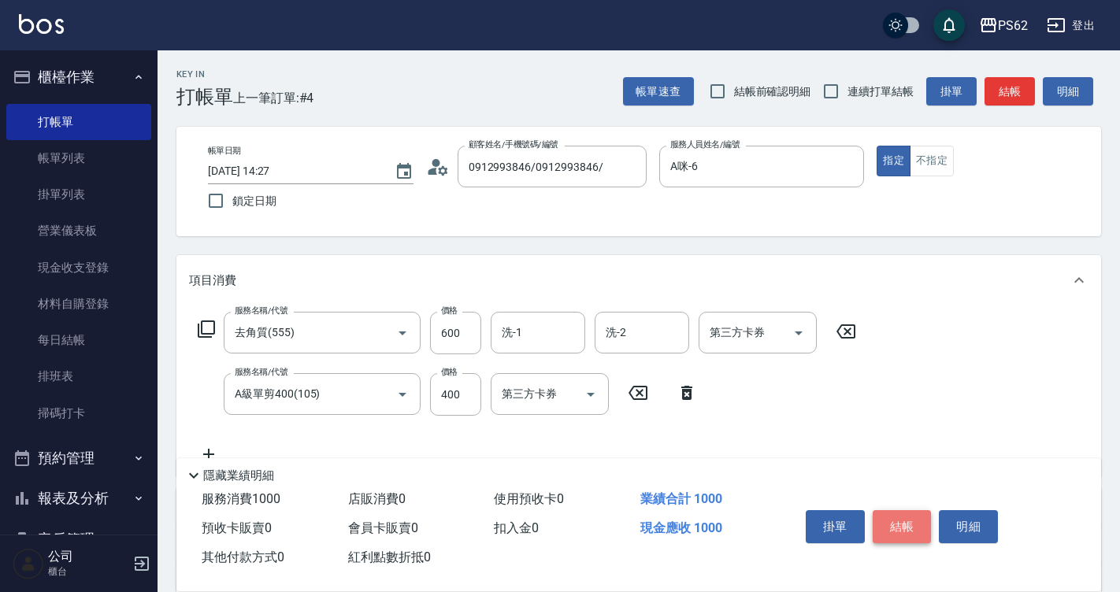
click at [925, 515] on button "結帳" at bounding box center [902, 527] width 59 height 33
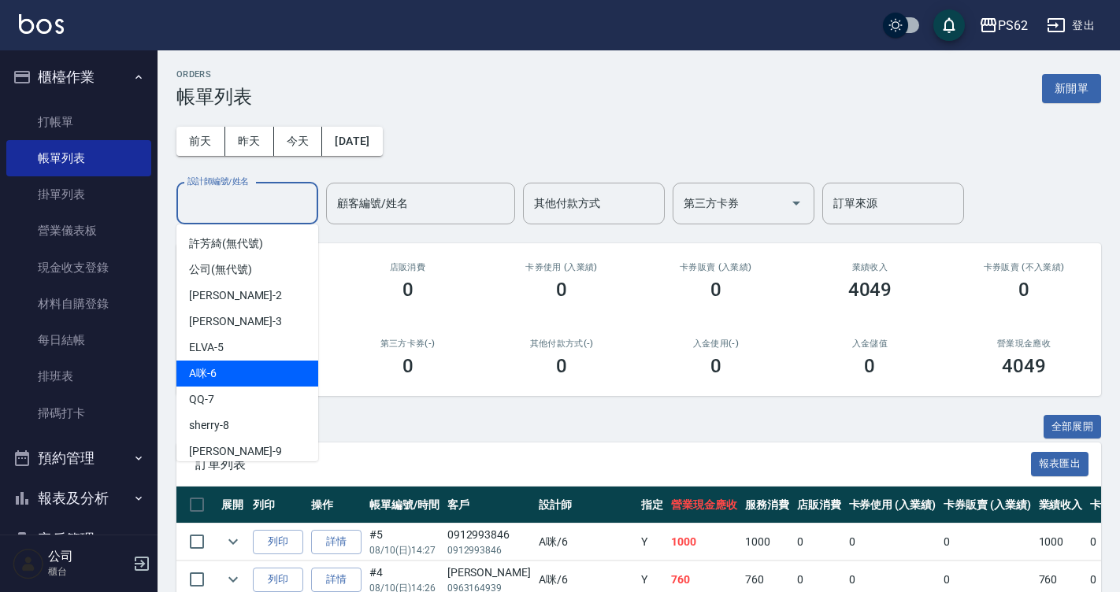
drag, startPoint x: 242, startPoint y: 206, endPoint x: 242, endPoint y: 377, distance: 171.0
click at [242, 377] on body "PS62 登出 櫃檯作業 打帳單 帳單列表 掛單列表 營業儀表板 現金收支登錄 材料自購登錄 每日結帳 排班表 掃碼打卡 預約管理 預約管理 單日預約紀錄 單…" at bounding box center [560, 387] width 1120 height 774
click at [242, 377] on div "A咪 -6" at bounding box center [247, 374] width 142 height 26
type input "A咪-6"
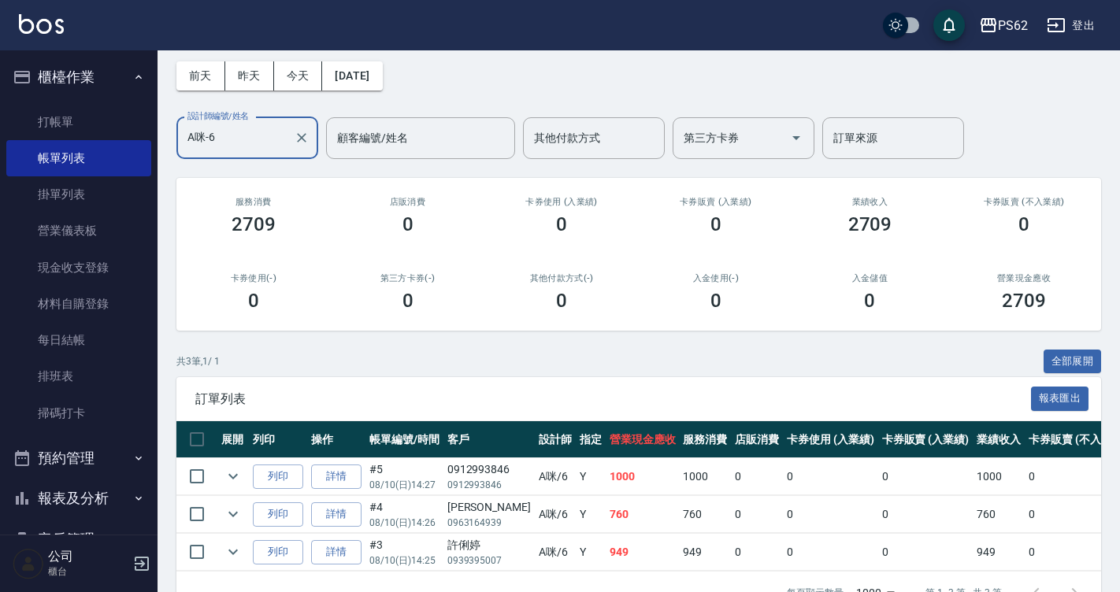
scroll to position [39, 0]
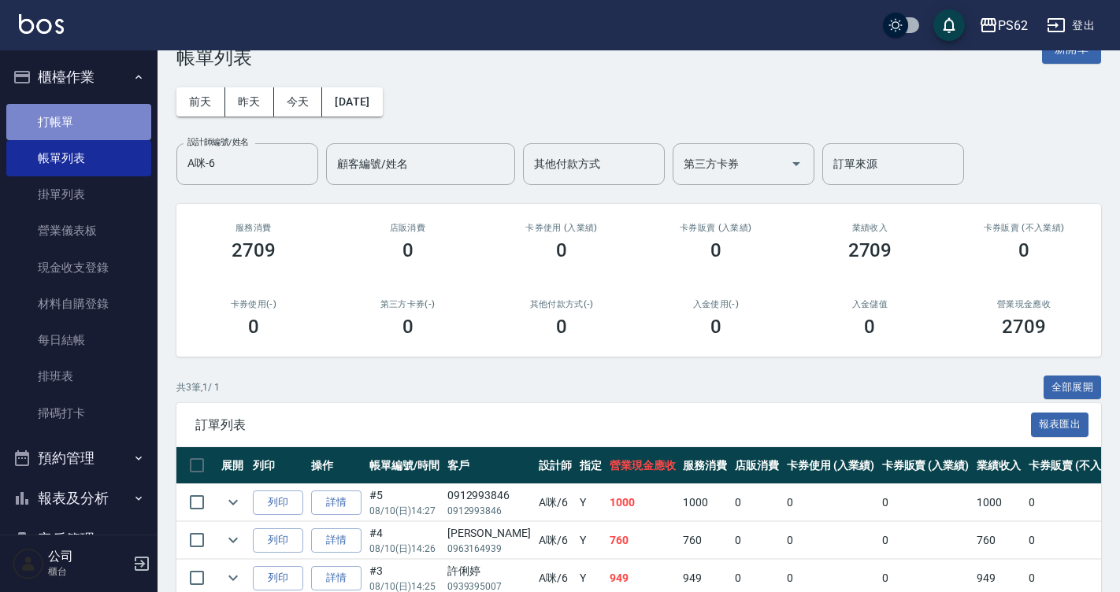
click at [102, 127] on link "打帳單" at bounding box center [78, 122] width 145 height 36
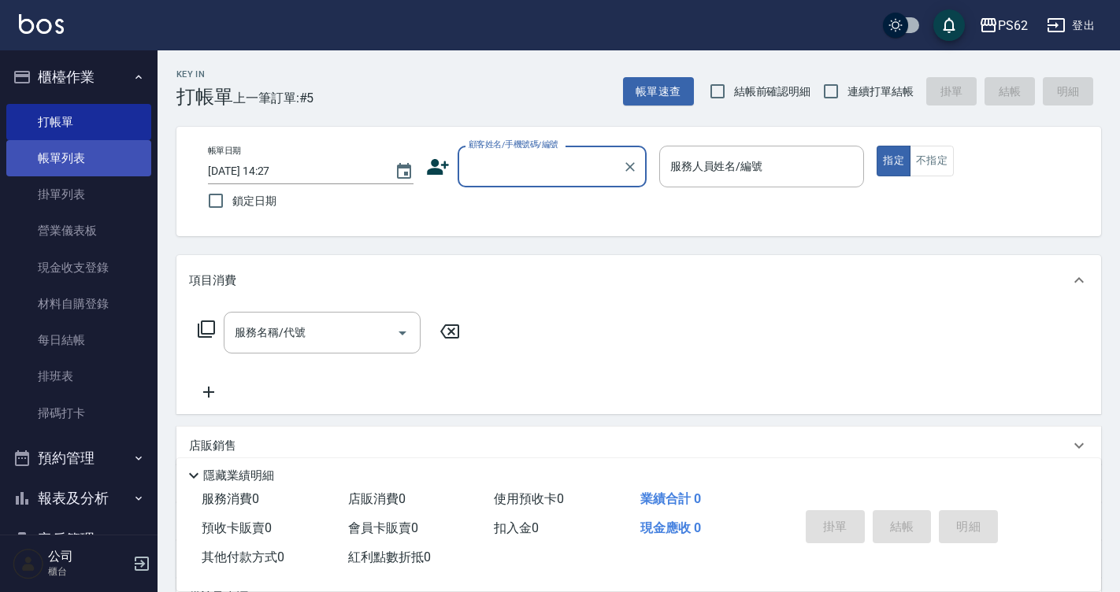
click at [87, 154] on link "帳單列表" at bounding box center [78, 158] width 145 height 36
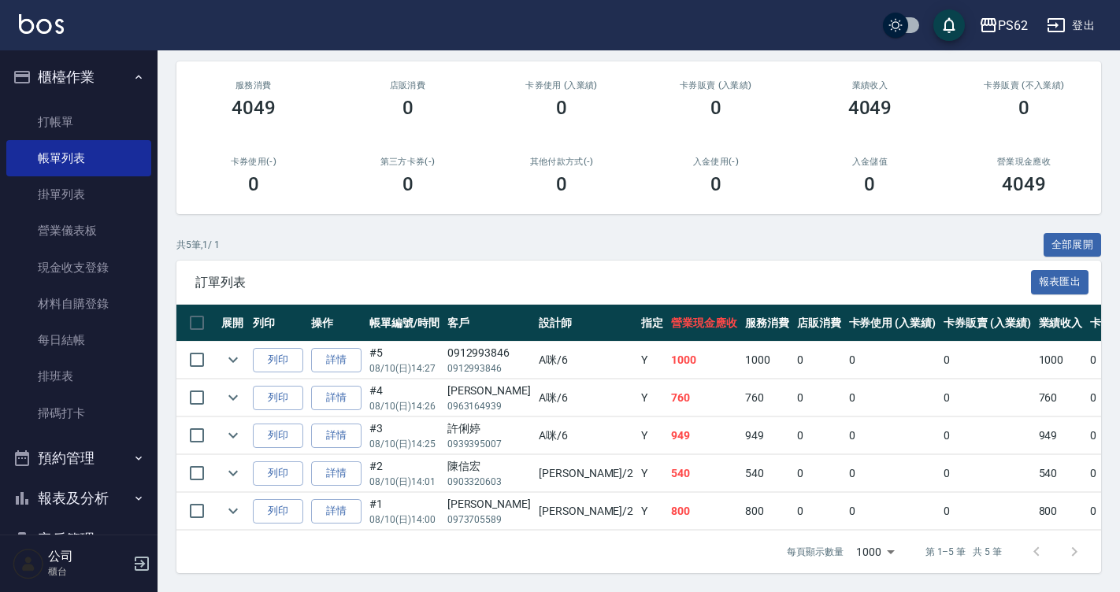
scroll to position [194, 0]
click at [345, 462] on link "詳情" at bounding box center [336, 474] width 50 height 24
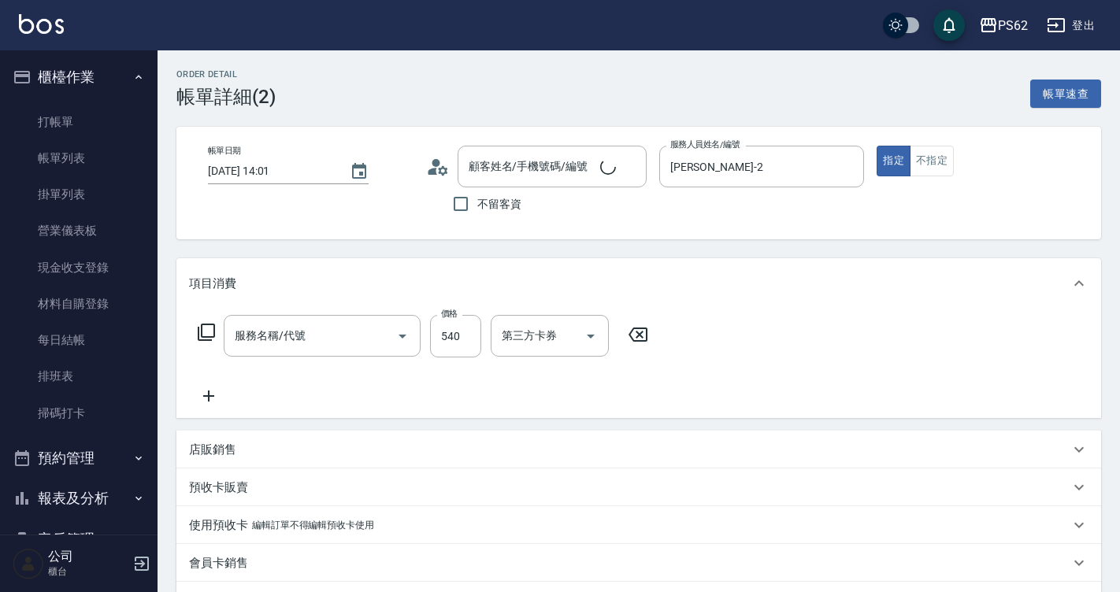
type input "2025/08/10 14:01"
type input "Rita-2"
type input "陳信宏/0903320603/"
type input "A級洗剪400(205)"
click at [206, 401] on icon at bounding box center [208, 396] width 39 height 19
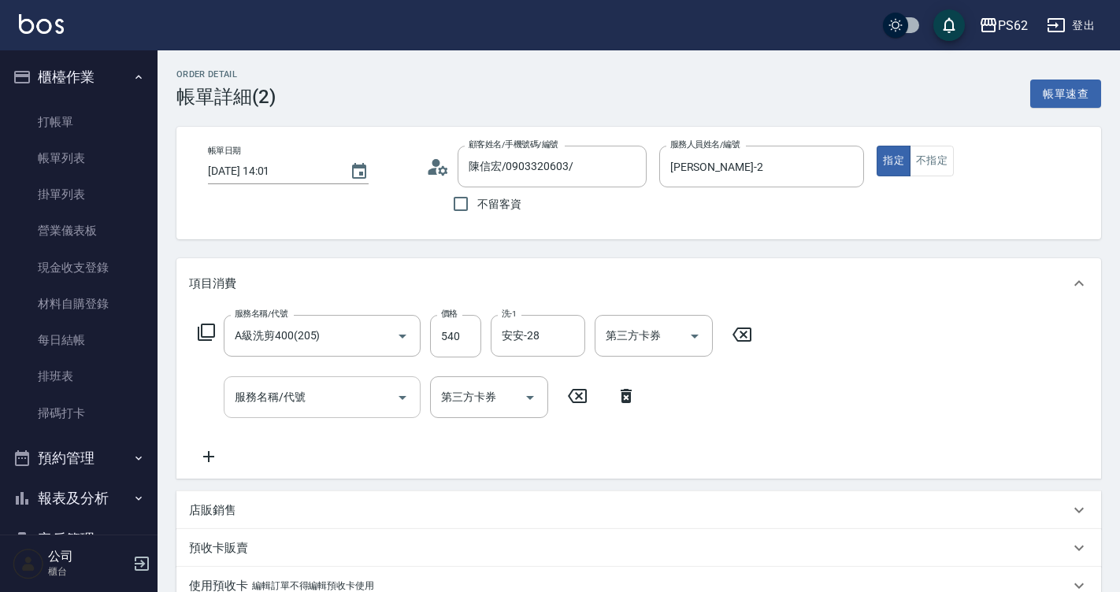
click at [314, 377] on div "服務名稱/代號" at bounding box center [322, 398] width 197 height 42
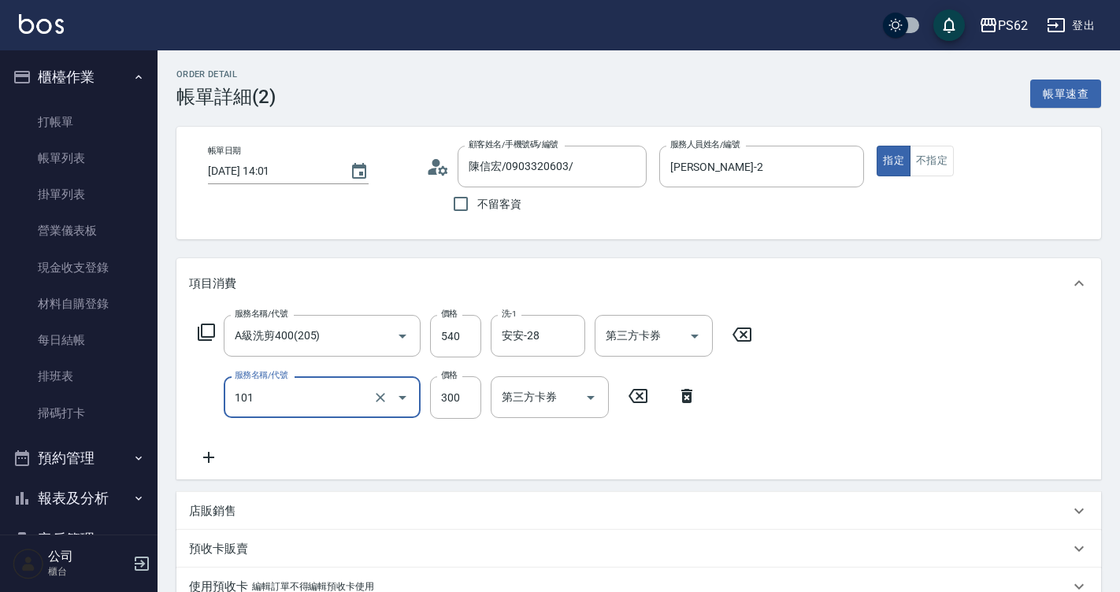
type input "洗髮(101)"
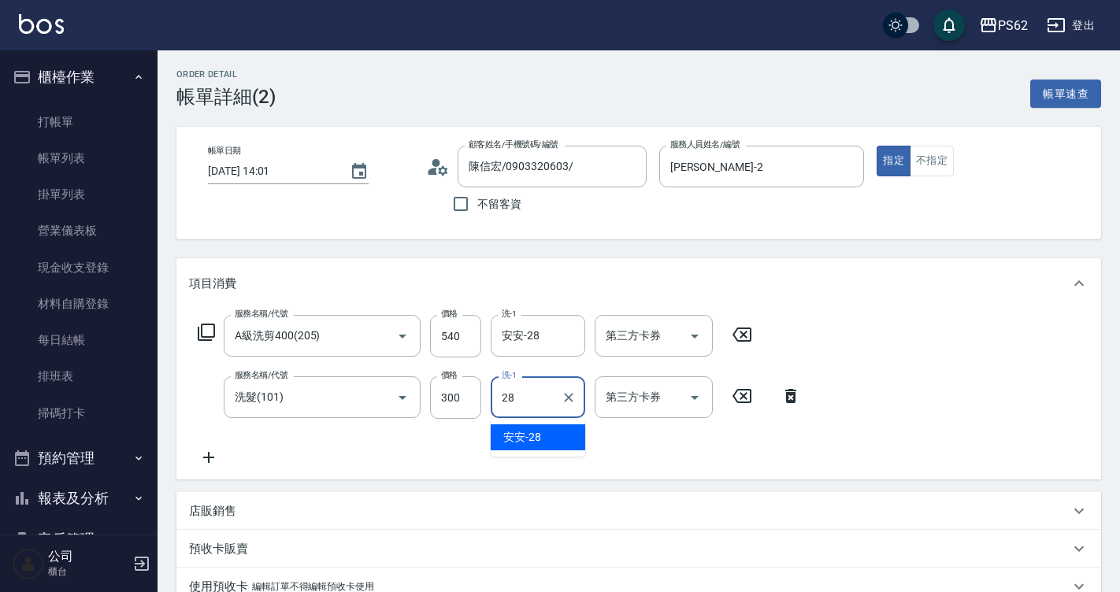
type input "安安-28"
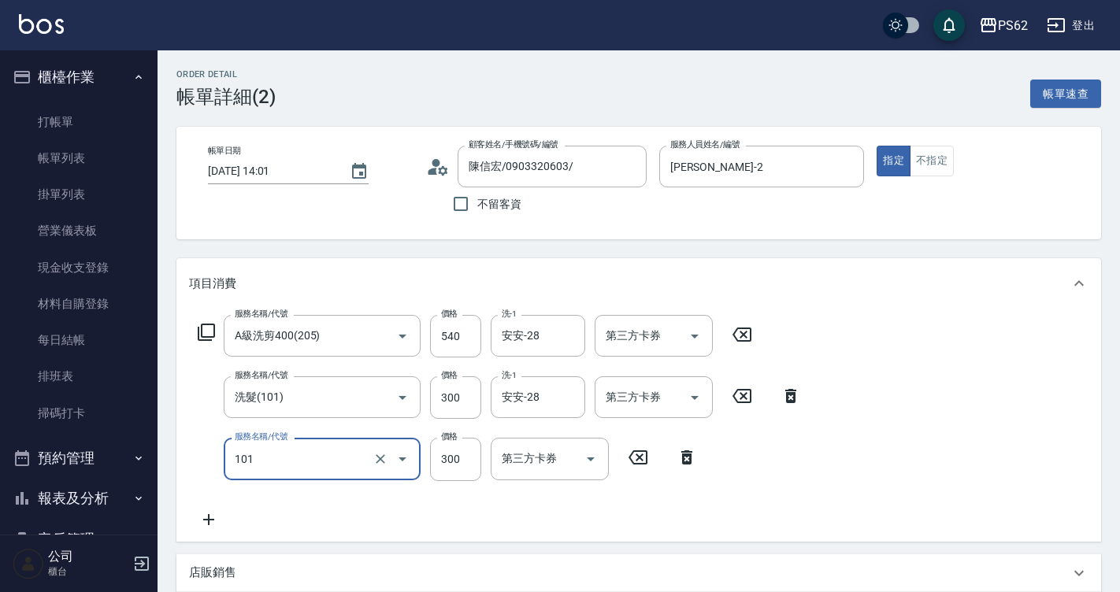
type input "洗髮(101)"
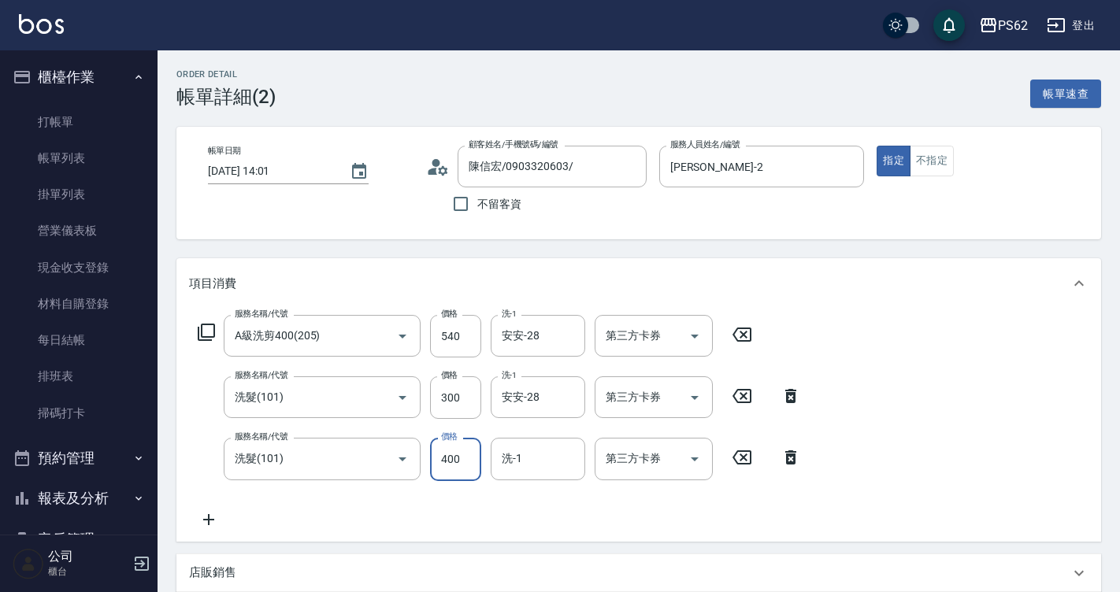
type input "400"
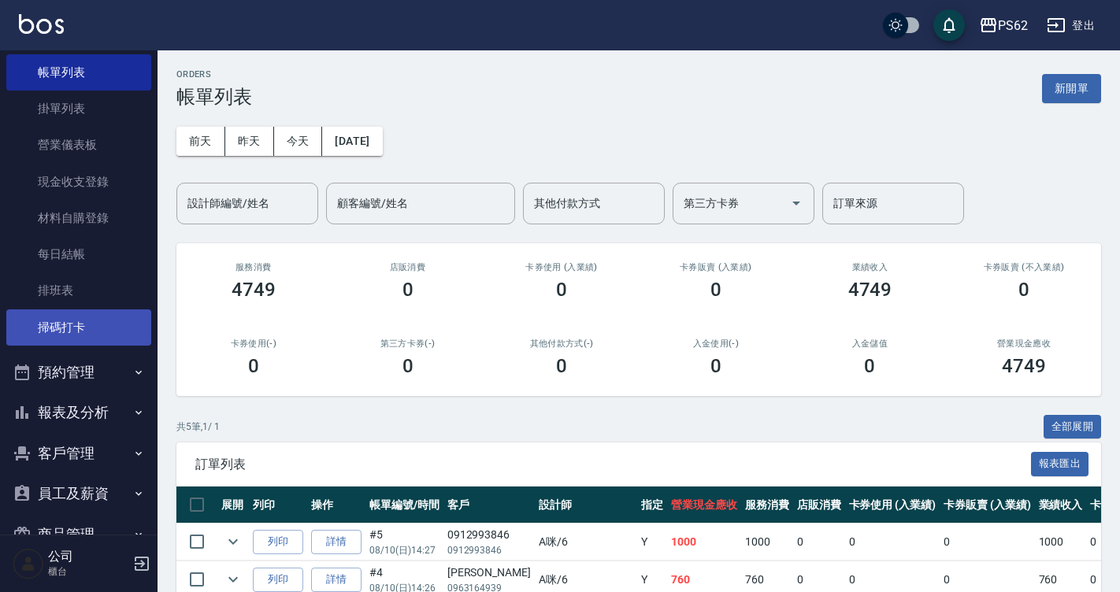
scroll to position [87, 0]
click at [98, 425] on button "報表及分析" at bounding box center [78, 412] width 145 height 41
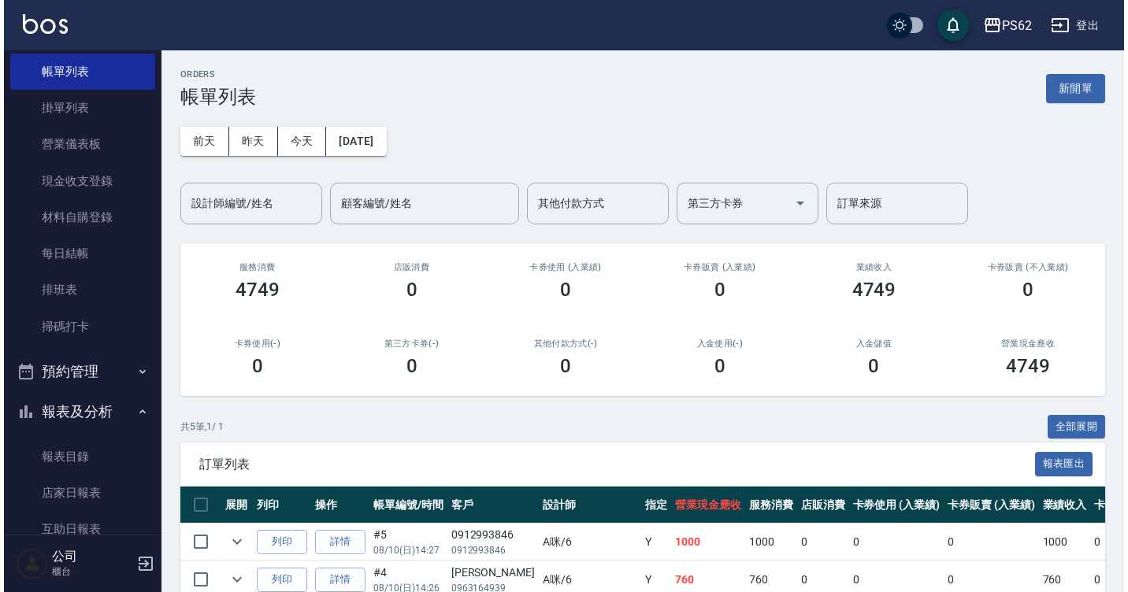
scroll to position [579, 0]
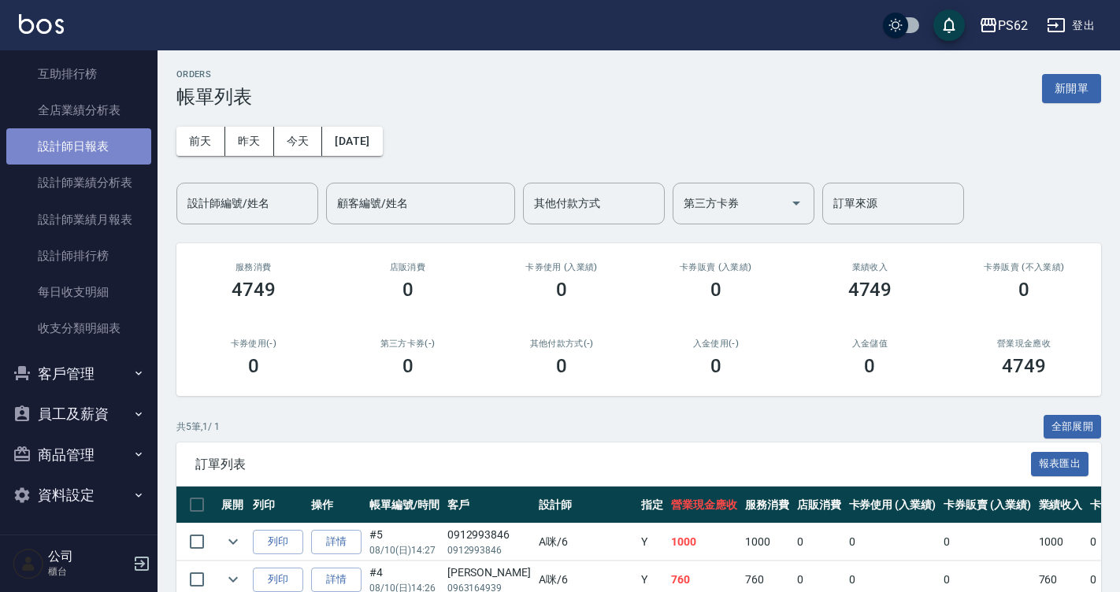
click at [121, 139] on link "設計師日報表" at bounding box center [78, 146] width 145 height 36
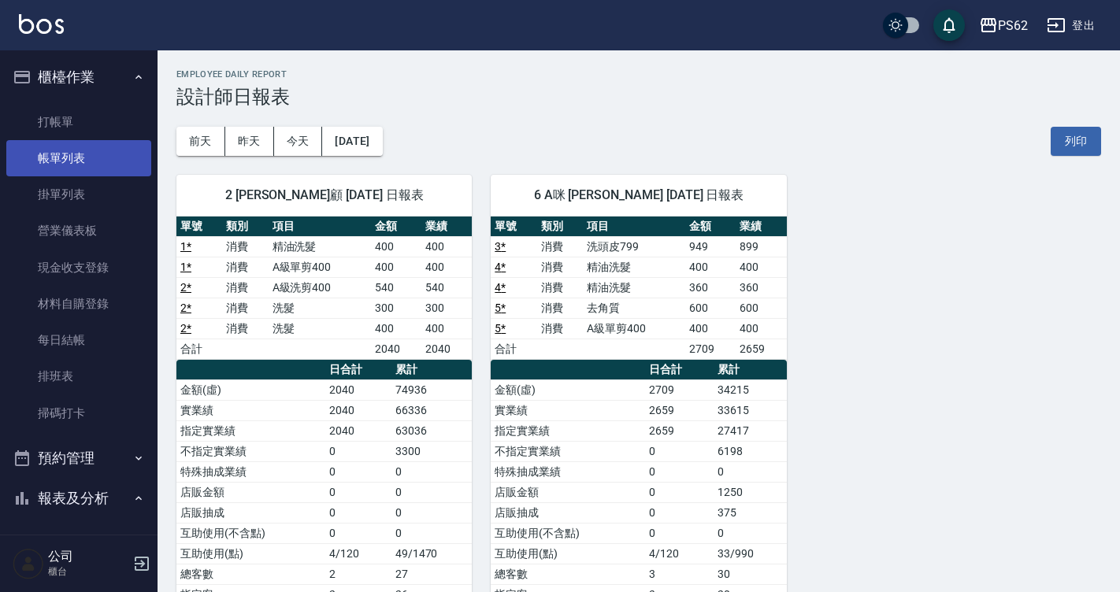
click at [65, 151] on link "帳單列表" at bounding box center [78, 158] width 145 height 36
